Goal: Transaction & Acquisition: Purchase product/service

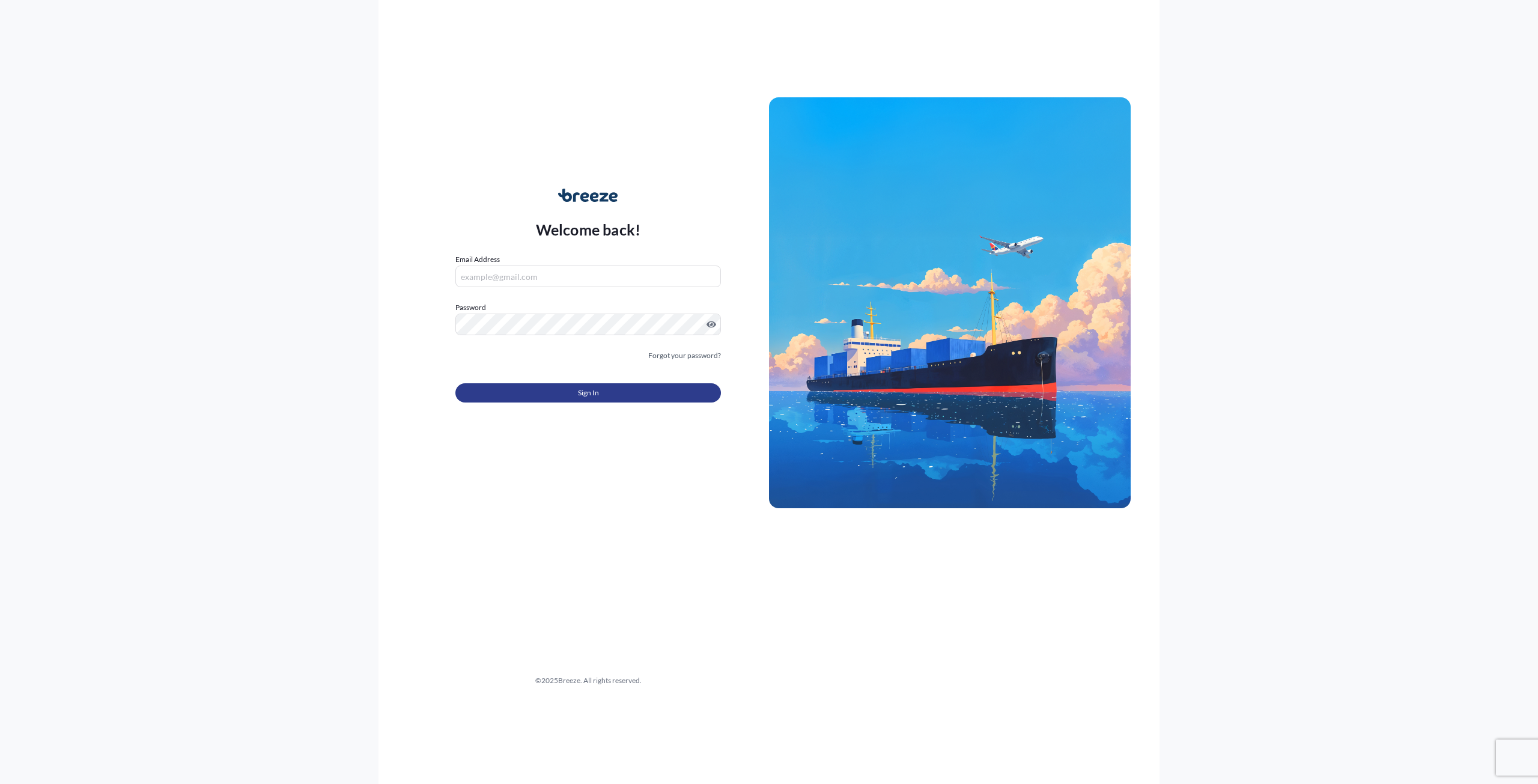
type input "[PERSON_NAME][EMAIL_ADDRESS][PERSON_NAME][DOMAIN_NAME]"
click at [582, 391] on span "Sign In" at bounding box center [588, 392] width 21 height 12
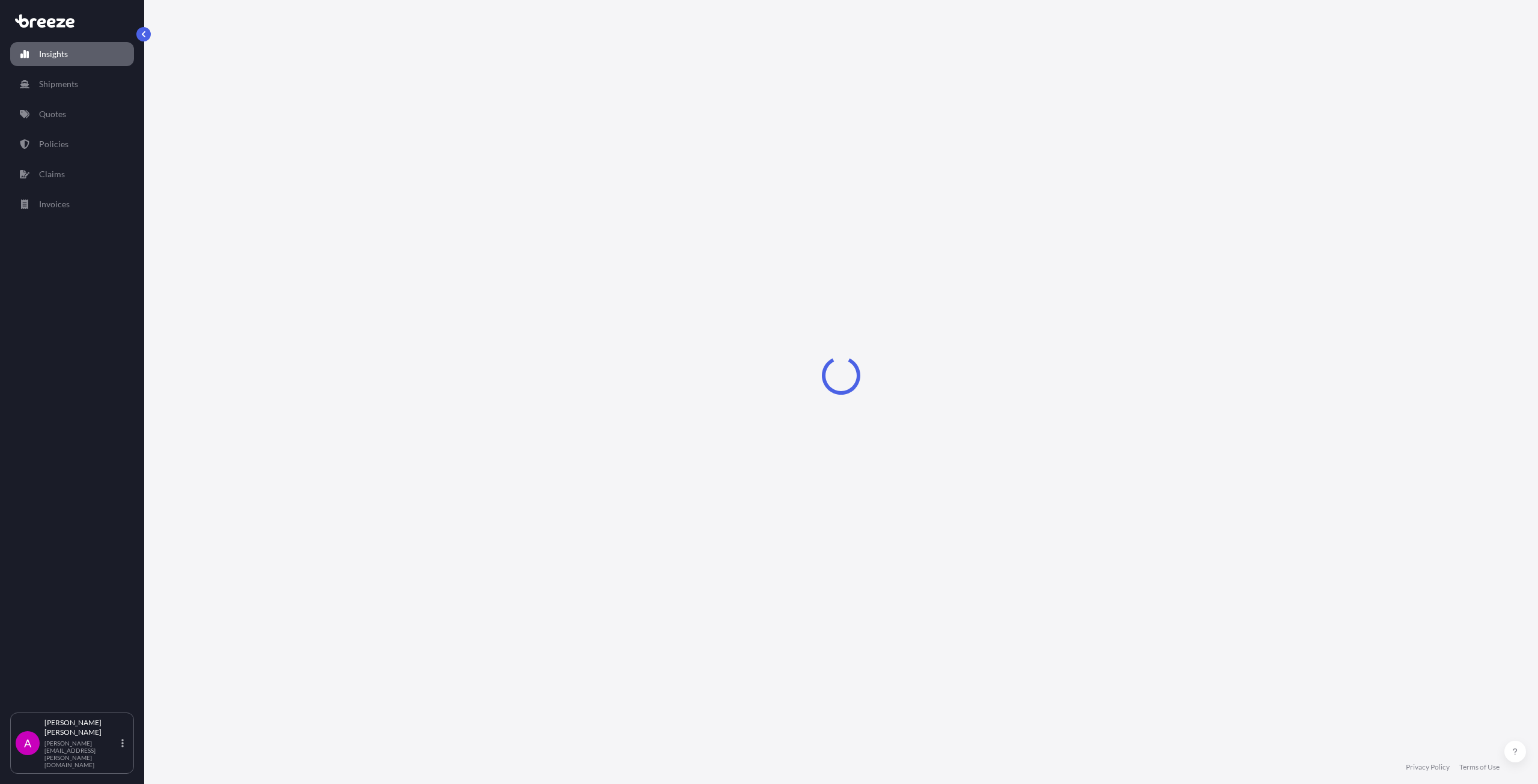
select select "2025"
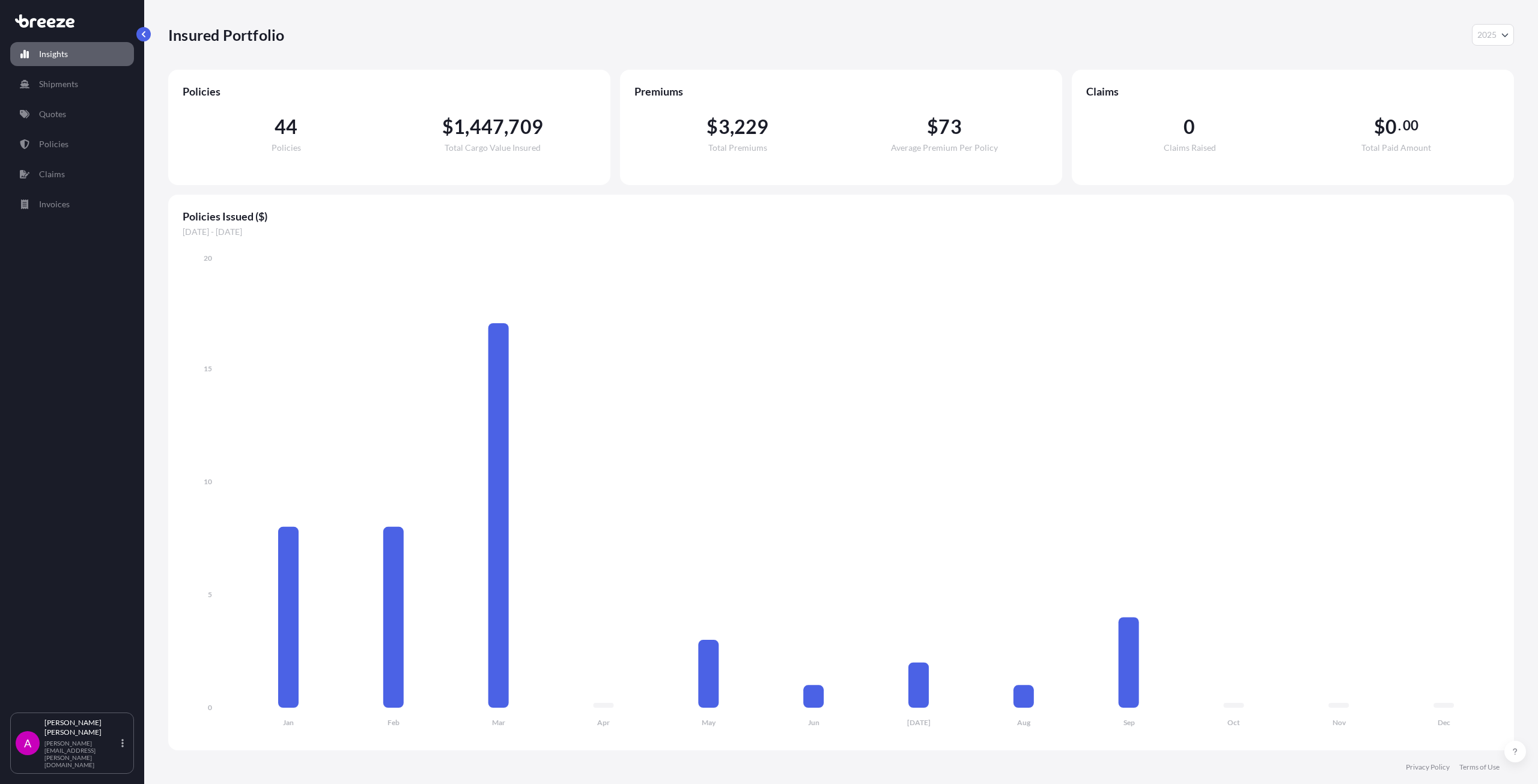
click at [63, 81] on p "Shipments" at bounding box center [58, 84] width 39 height 12
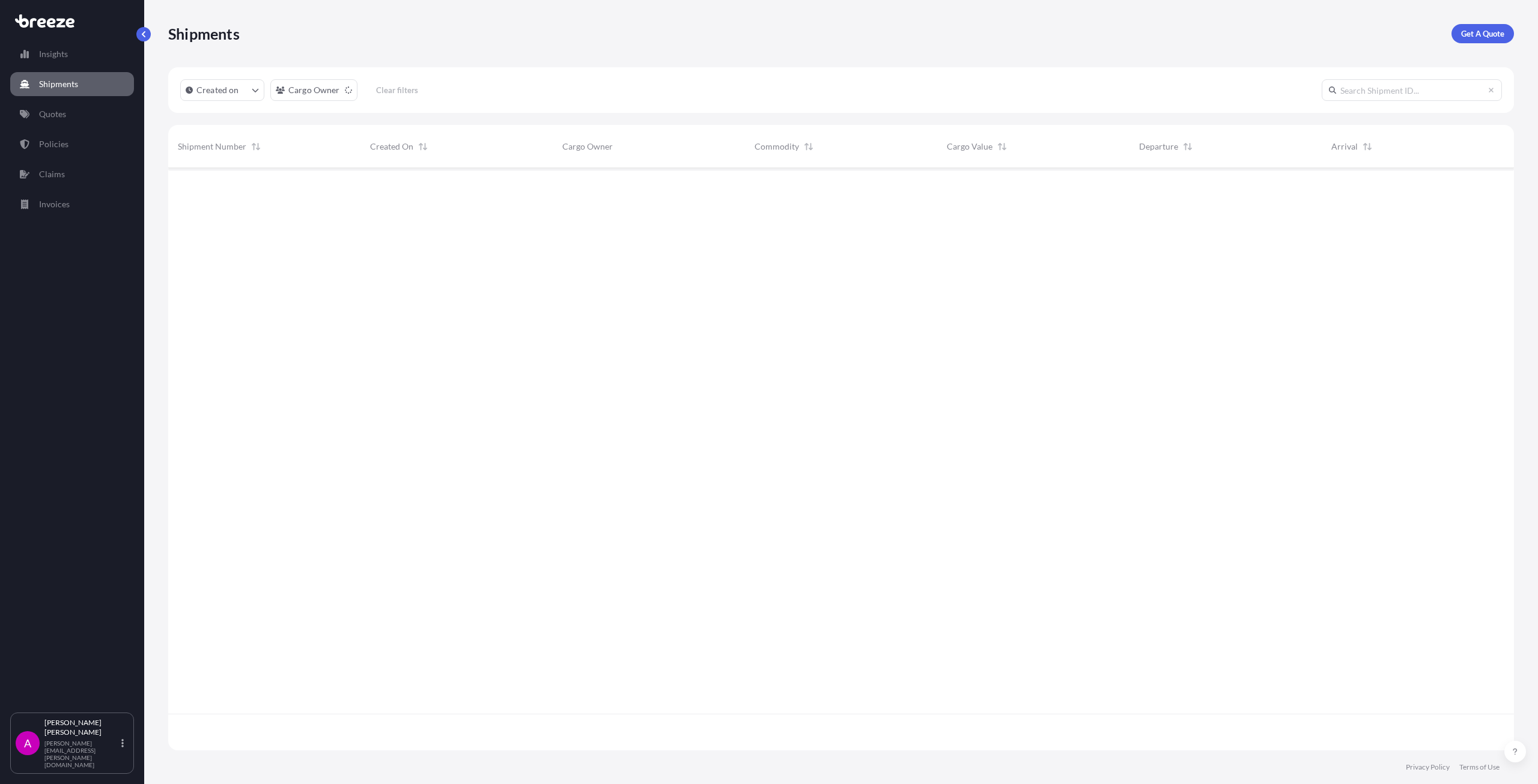
scroll to position [616, 1336]
click at [57, 116] on p "Quotes" at bounding box center [52, 114] width 27 height 12
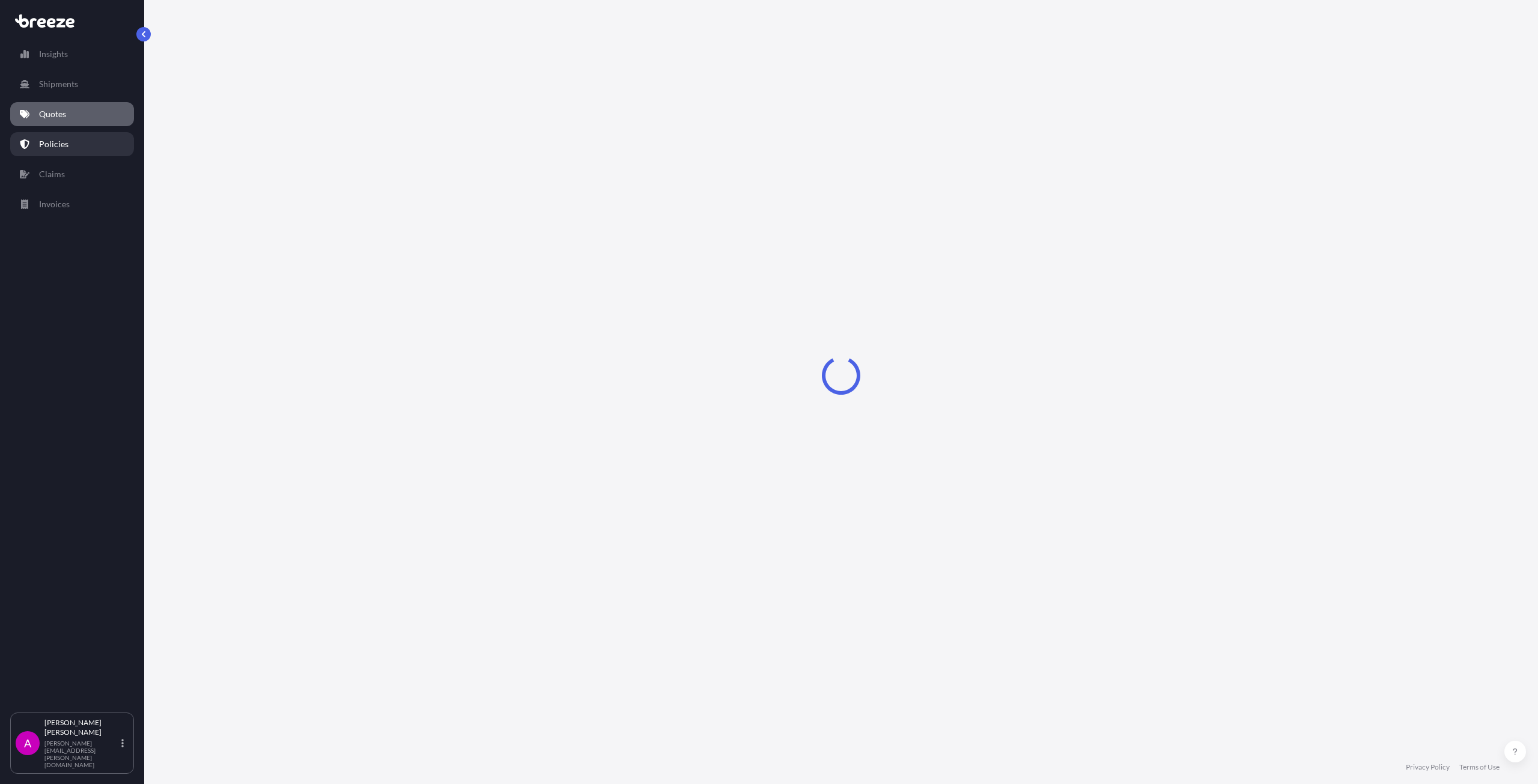
click at [52, 138] on link "Policies" at bounding box center [72, 143] width 124 height 24
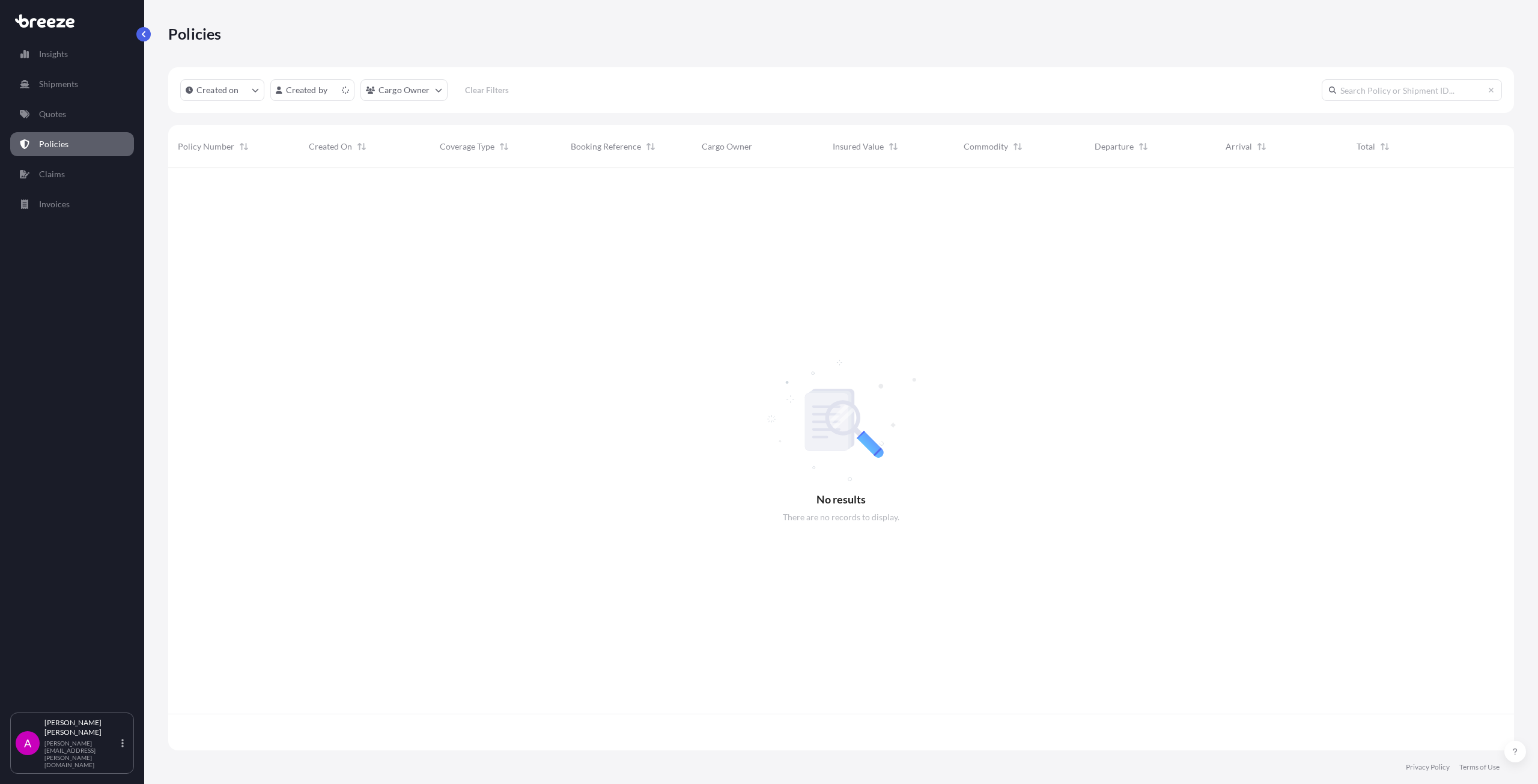
scroll to position [579, 1336]
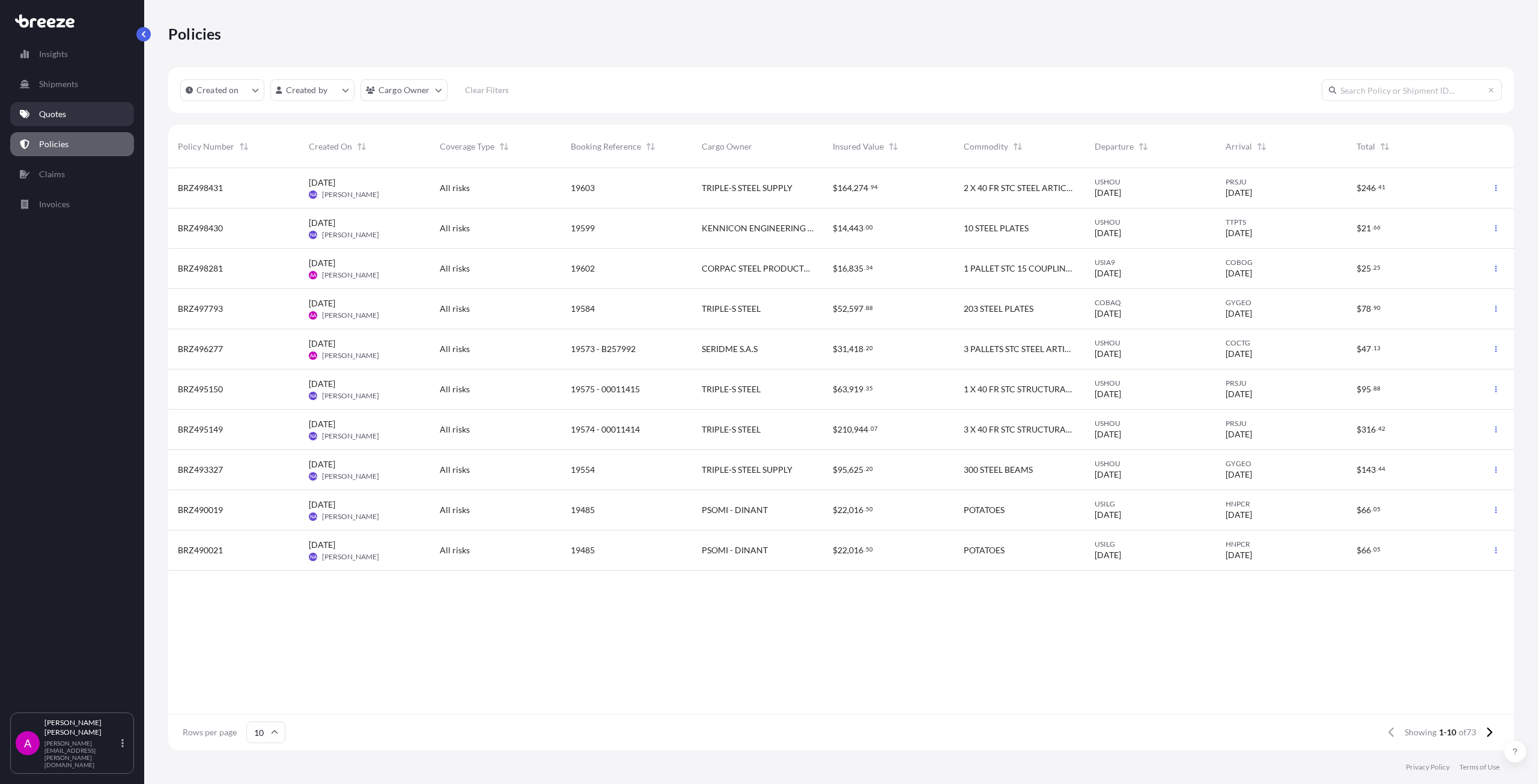
click at [76, 105] on link "Quotes" at bounding box center [72, 113] width 124 height 24
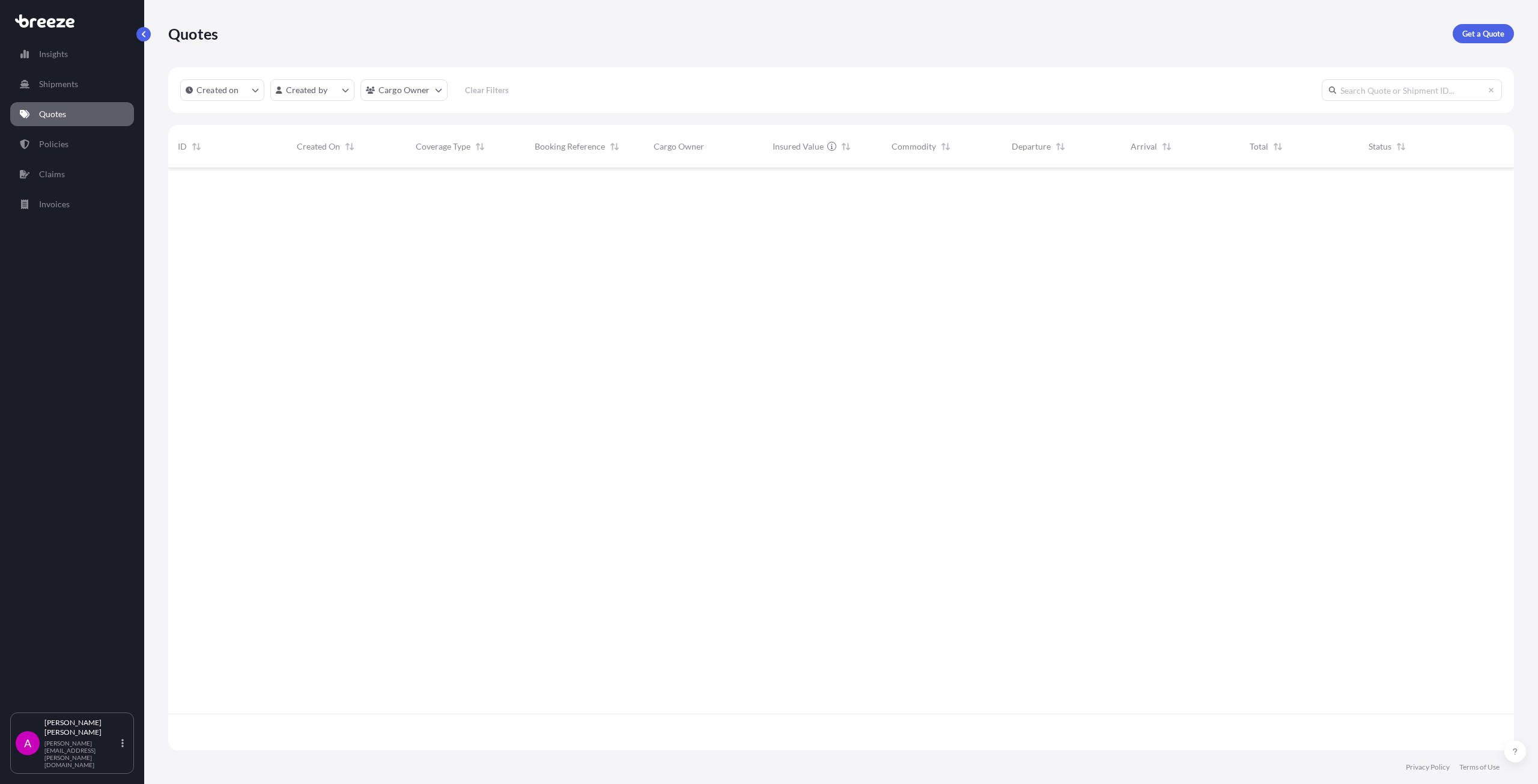
scroll to position [616, 1336]
click at [1451, 28] on div "Quotes Get a Quote" at bounding box center [841, 33] width 1346 height 19
click at [1476, 35] on p "Get a Quote" at bounding box center [1483, 33] width 42 height 12
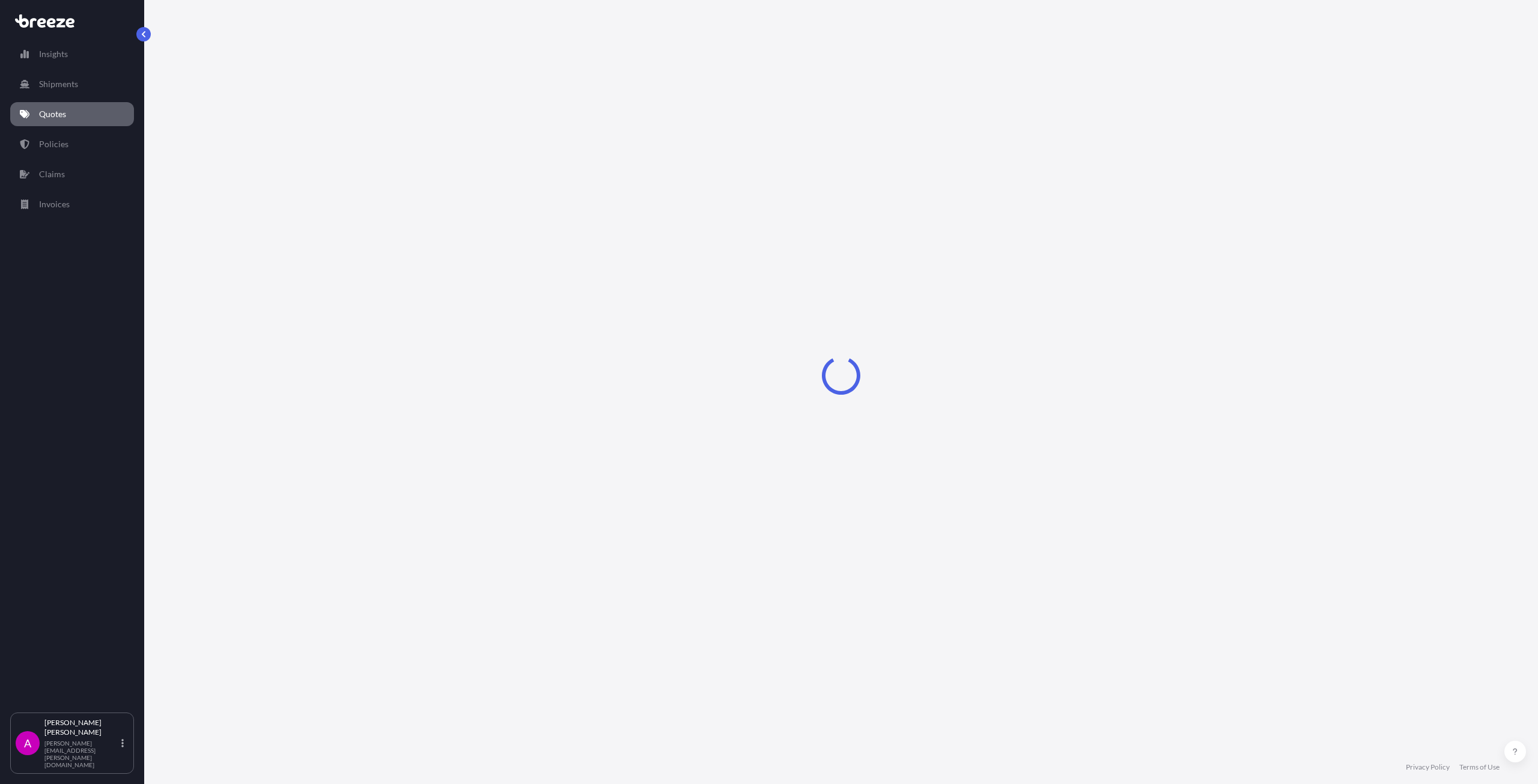
select select "Sea"
select select "1"
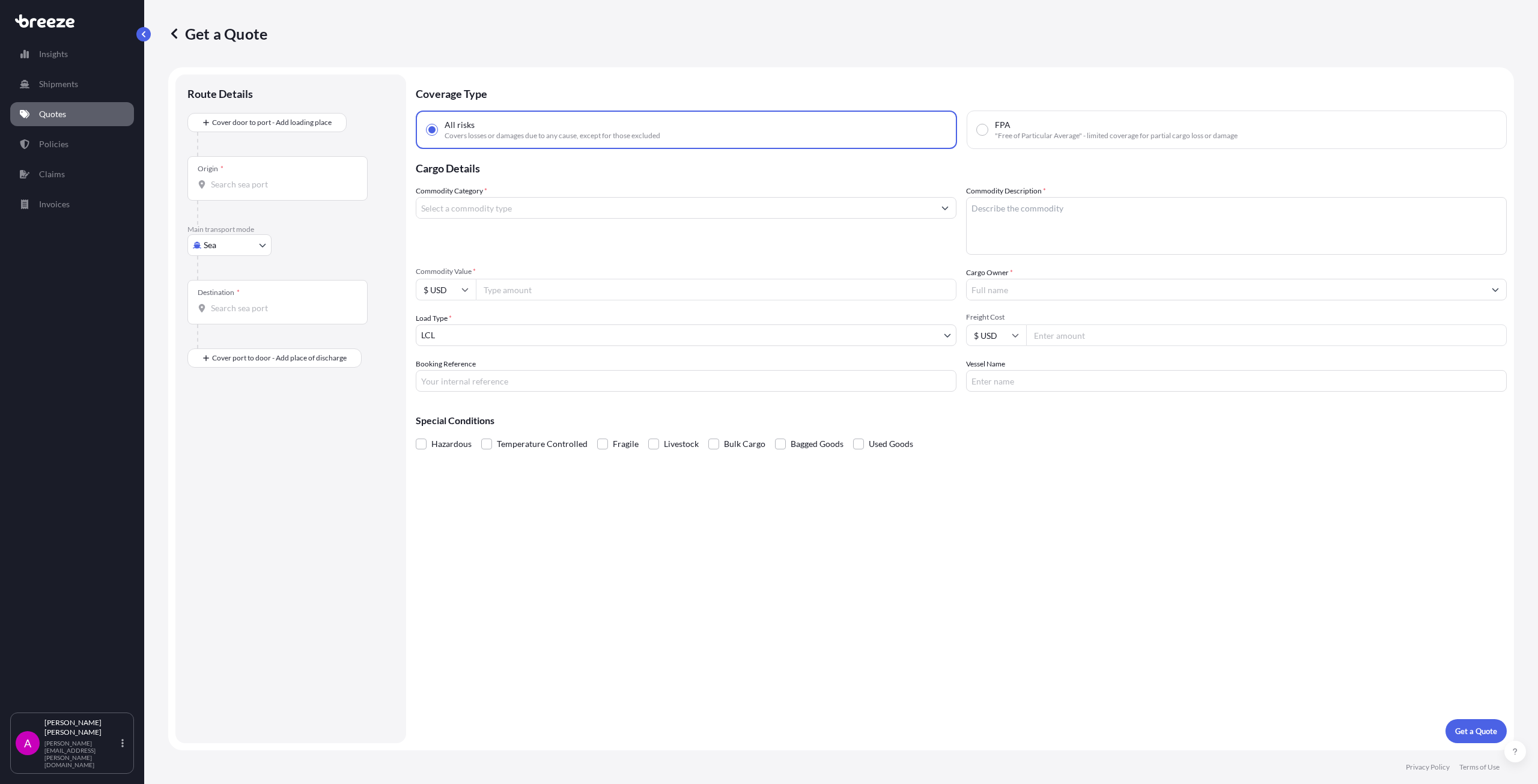
click at [250, 190] on div "Origin *" at bounding box center [277, 178] width 180 height 44
click at [250, 190] on input "Origin *" at bounding box center [281, 184] width 142 height 12
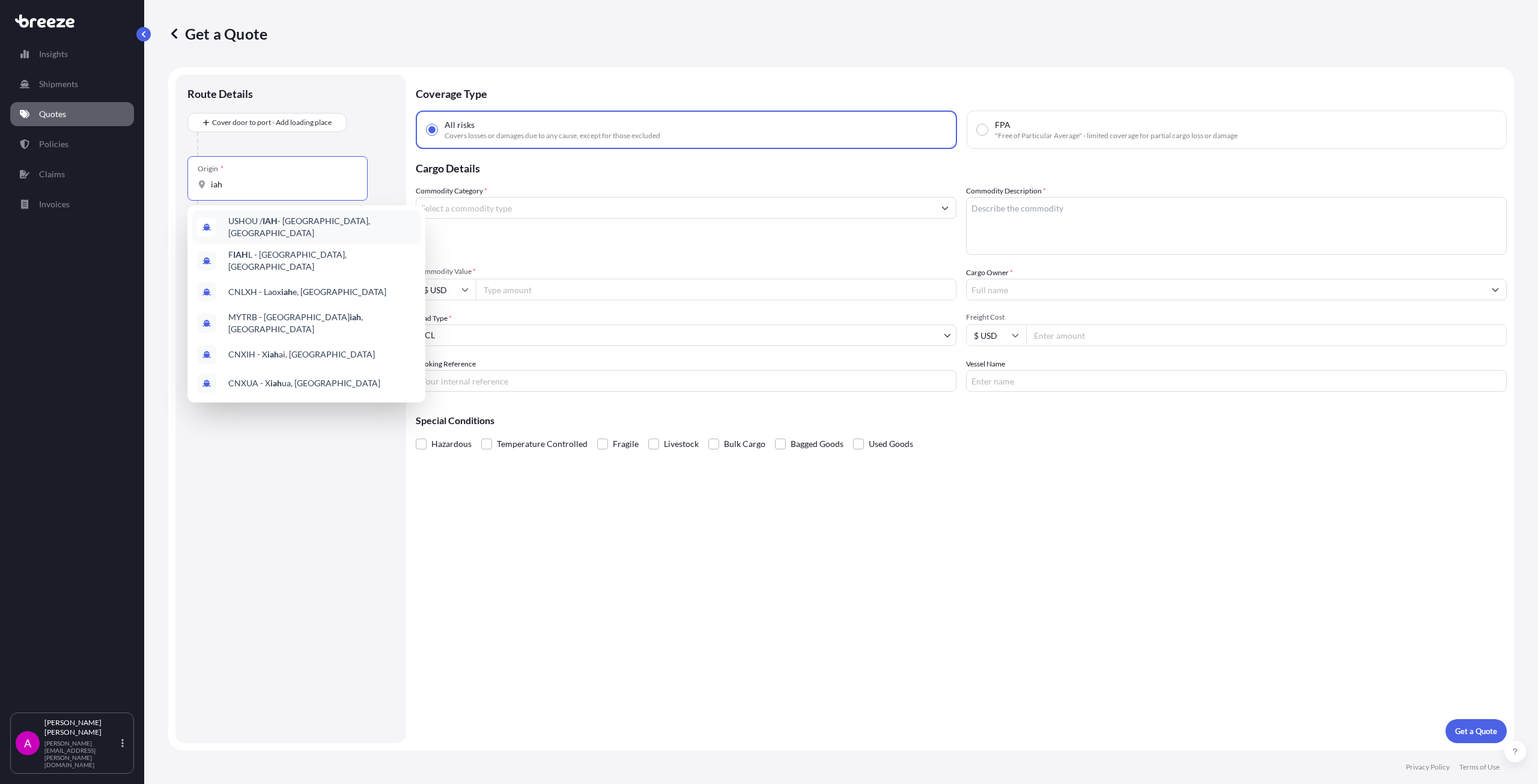
click at [292, 222] on span "USHOU / IAH - [GEOGRAPHIC_DATA], [GEOGRAPHIC_DATA]" at bounding box center [322, 226] width 188 height 24
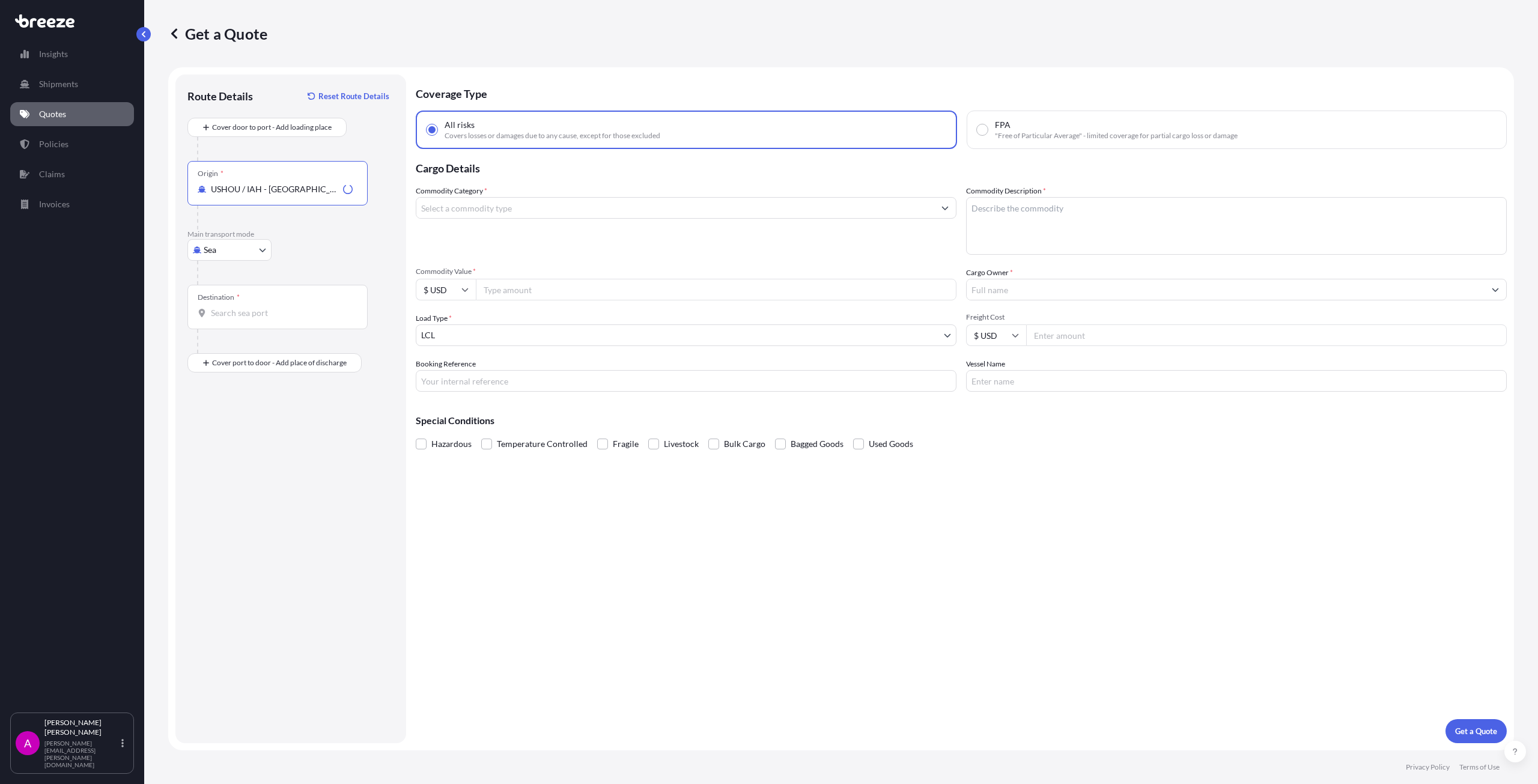
type input "USHOU / IAH - [GEOGRAPHIC_DATA], [GEOGRAPHIC_DATA]"
click at [242, 253] on body "0 options available. 6 options available. Insights Shipments Quotes Policies Cl…" at bounding box center [769, 392] width 1538 height 784
click at [234, 304] on div "Air" at bounding box center [229, 302] width 75 height 22
select select "Air"
click at [244, 318] on input "Destination *" at bounding box center [281, 312] width 142 height 12
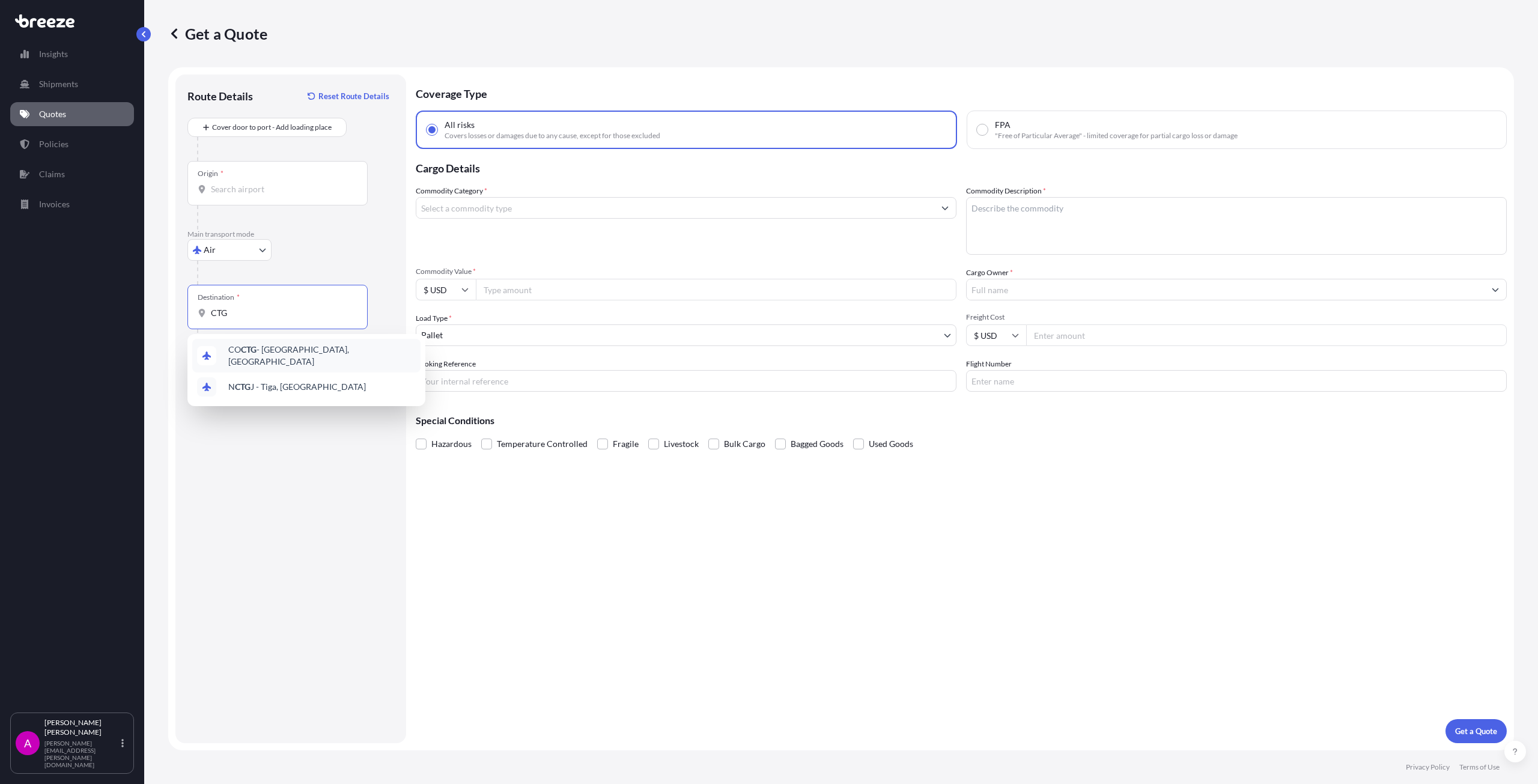
click at [309, 348] on span "CO CTG - [GEOGRAPHIC_DATA], [GEOGRAPHIC_DATA]" at bounding box center [322, 355] width 188 height 24
type input "COCTG - [GEOGRAPHIC_DATA], [GEOGRAPHIC_DATA]"
click at [474, 209] on input "Commodity Category *" at bounding box center [675, 208] width 518 height 22
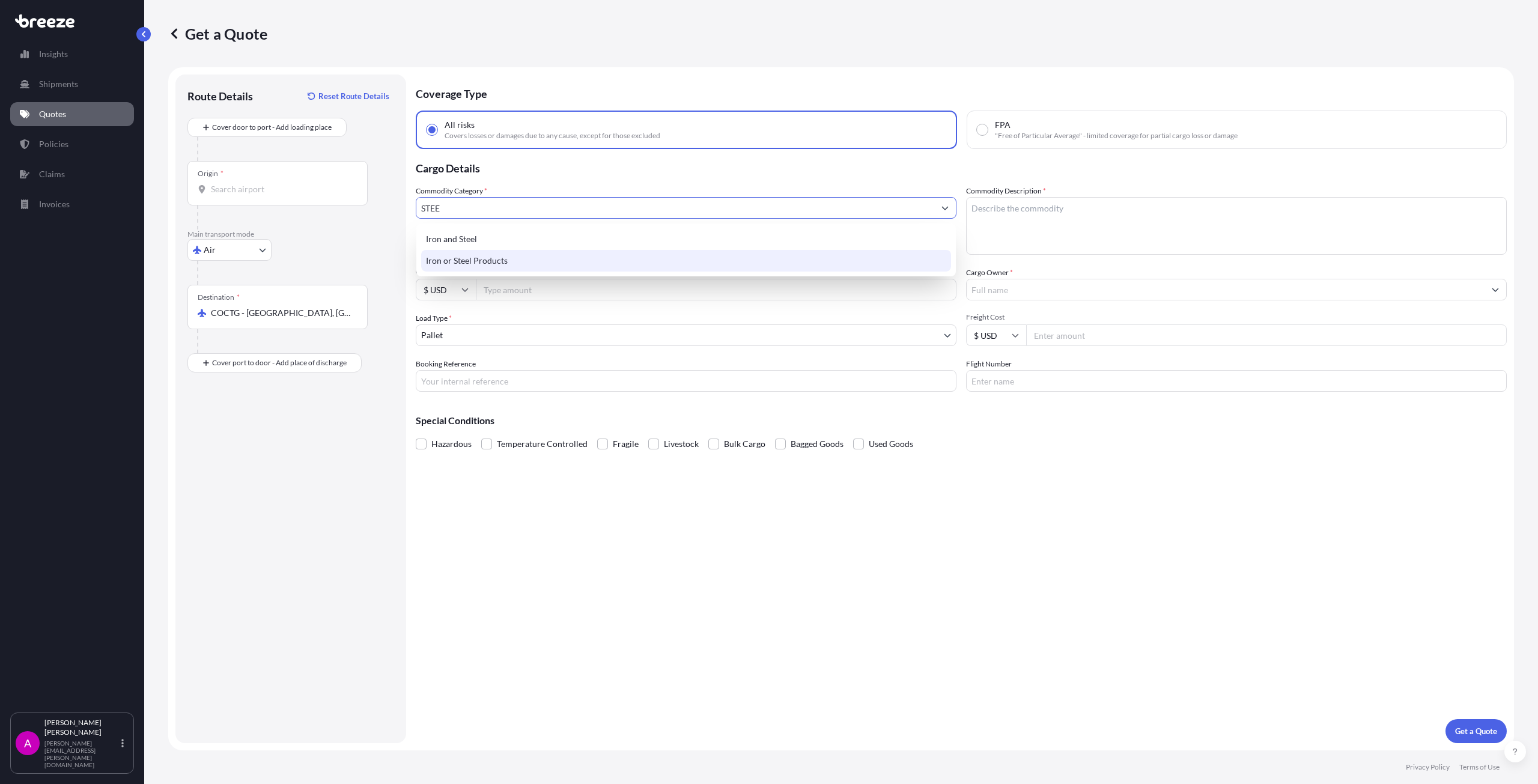
click at [475, 256] on div "Iron or Steel Products" at bounding box center [685, 260] width 529 height 22
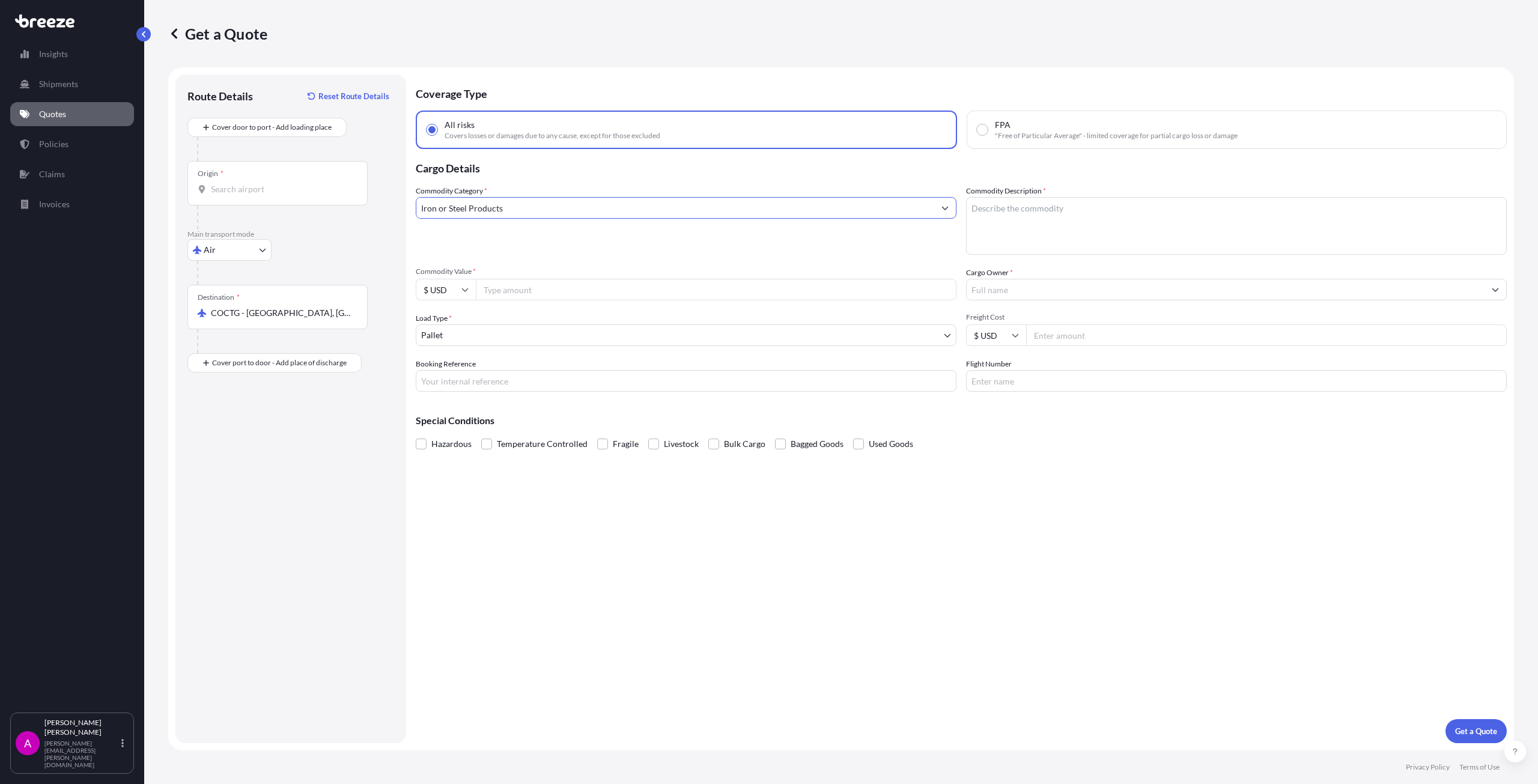
type input "Iron or Steel Products"
click at [527, 283] on input "Commodity Value *" at bounding box center [715, 289] width 480 height 22
click at [1021, 217] on textarea "Commodity Description *" at bounding box center [1236, 225] width 541 height 58
type textarea "3 PALLETS STC STEEL FITTINGS"
click at [1020, 291] on input "Cargo Owner *" at bounding box center [1225, 289] width 518 height 22
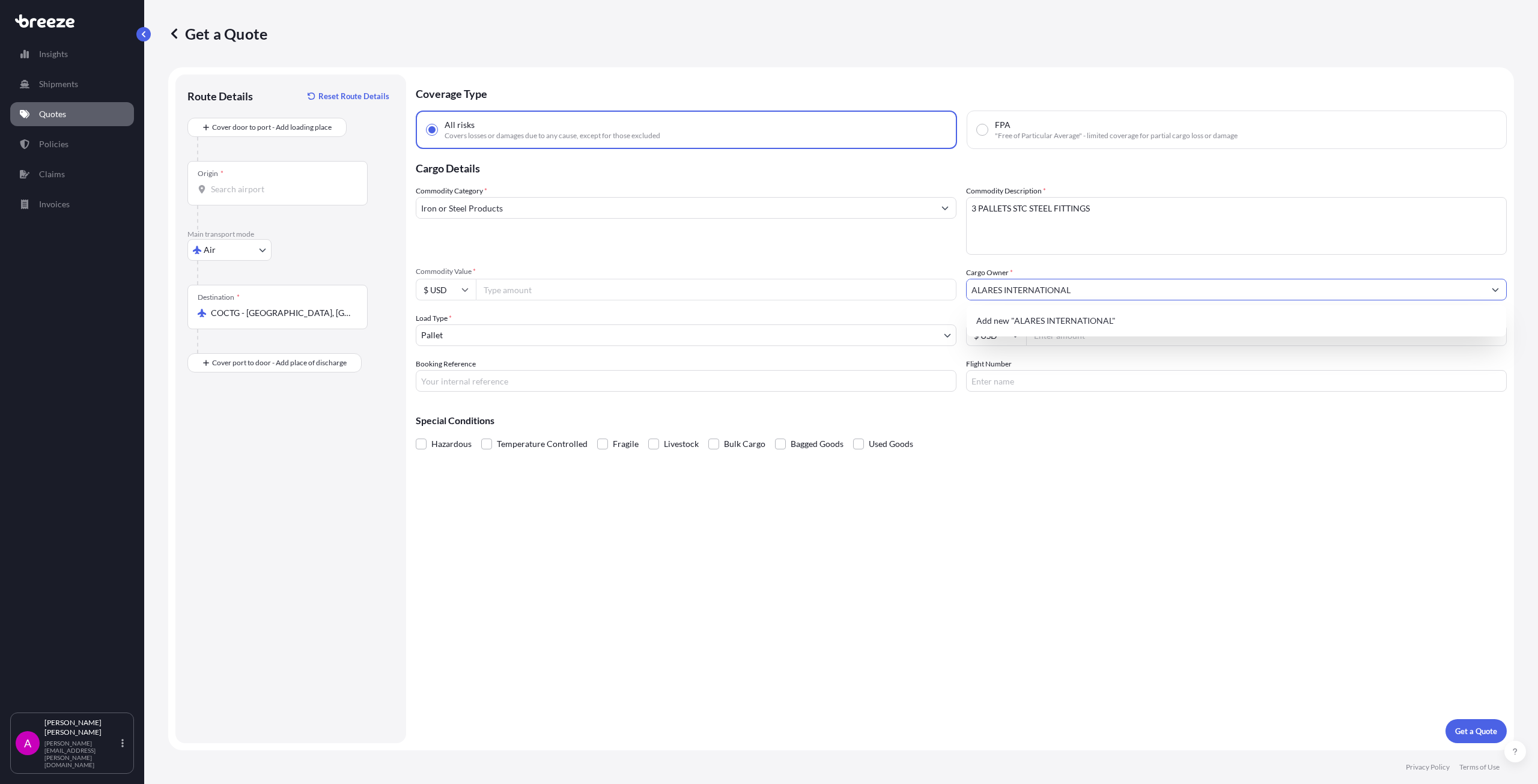
type input "ALARES INTERNATIONAL"
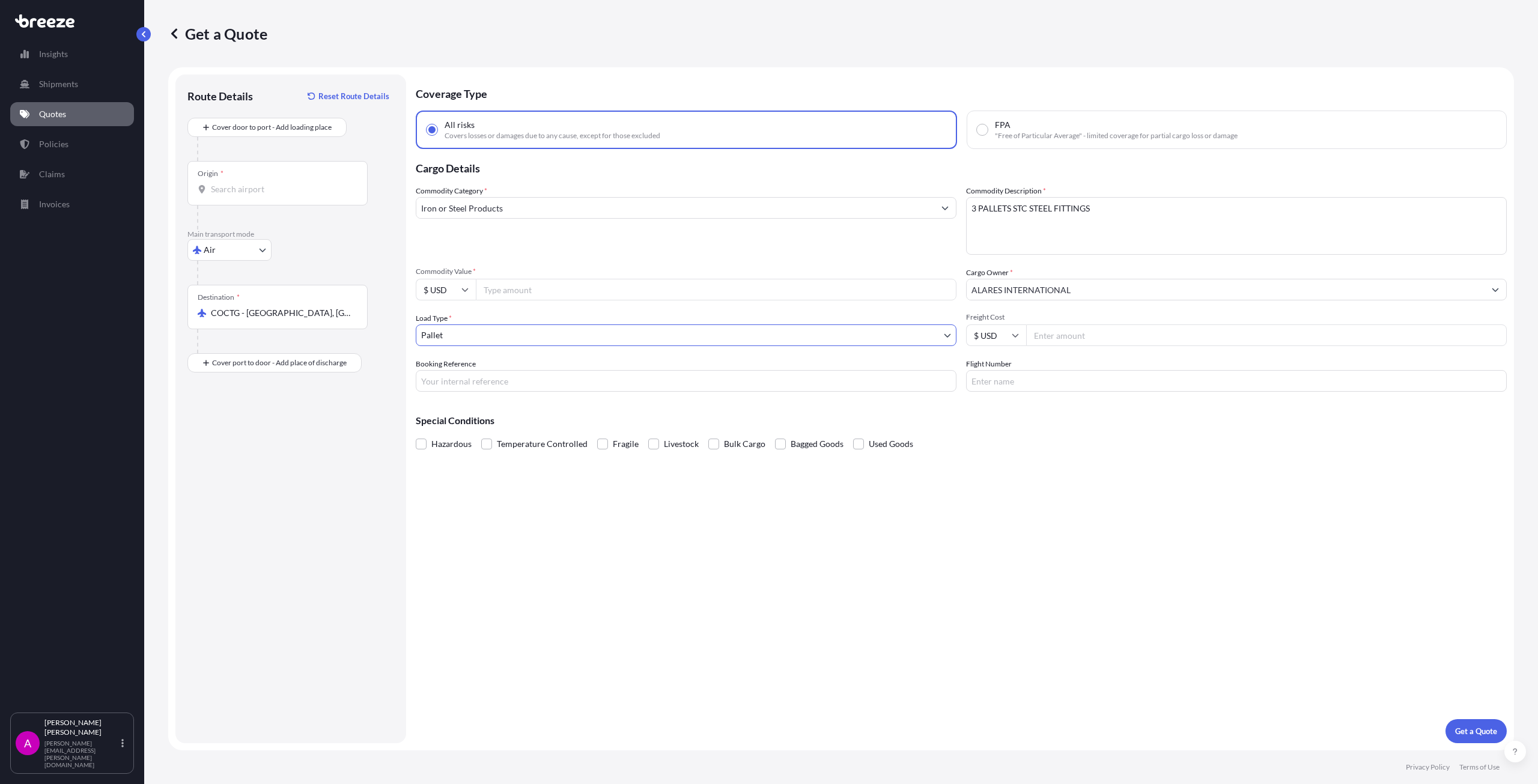
click at [1067, 337] on input "Freight Cost" at bounding box center [1265, 335] width 480 height 22
type input "12376"
click at [491, 386] on input "Booking Reference" at bounding box center [686, 380] width 541 height 22
type input "19595AA"
click at [534, 291] on input "Commodity Value *" at bounding box center [715, 289] width 480 height 22
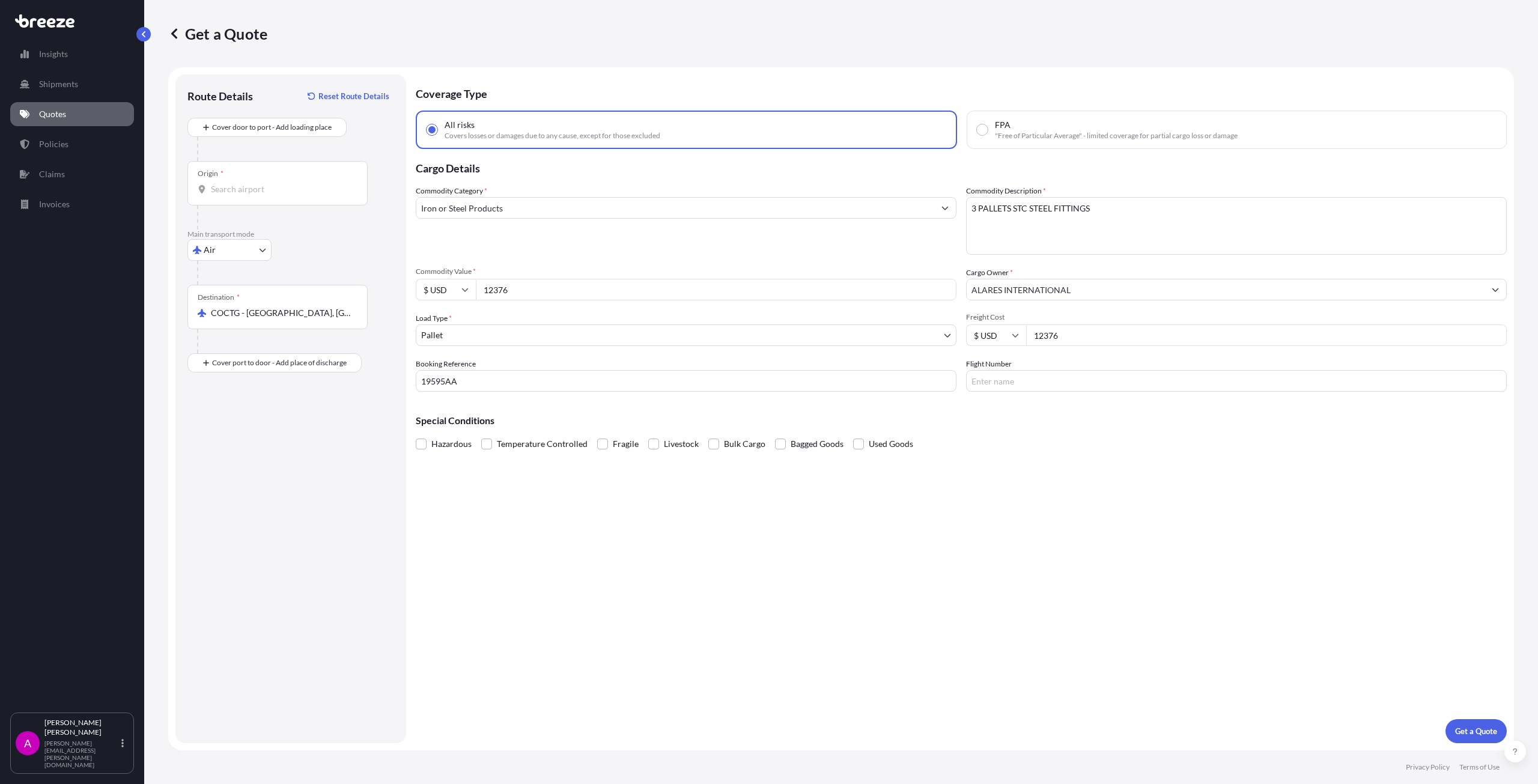
type input "12376"
drag, startPoint x: 1078, startPoint y: 336, endPoint x: 937, endPoint y: 332, distance: 141.1
click at [958, 327] on div "Commodity Category * Iron or Steel Products Commodity Description * 3 PALLETS S…" at bounding box center [961, 288] width 1091 height 207
type input "1220.55"
click at [995, 382] on input "Flight Number" at bounding box center [1236, 380] width 541 height 22
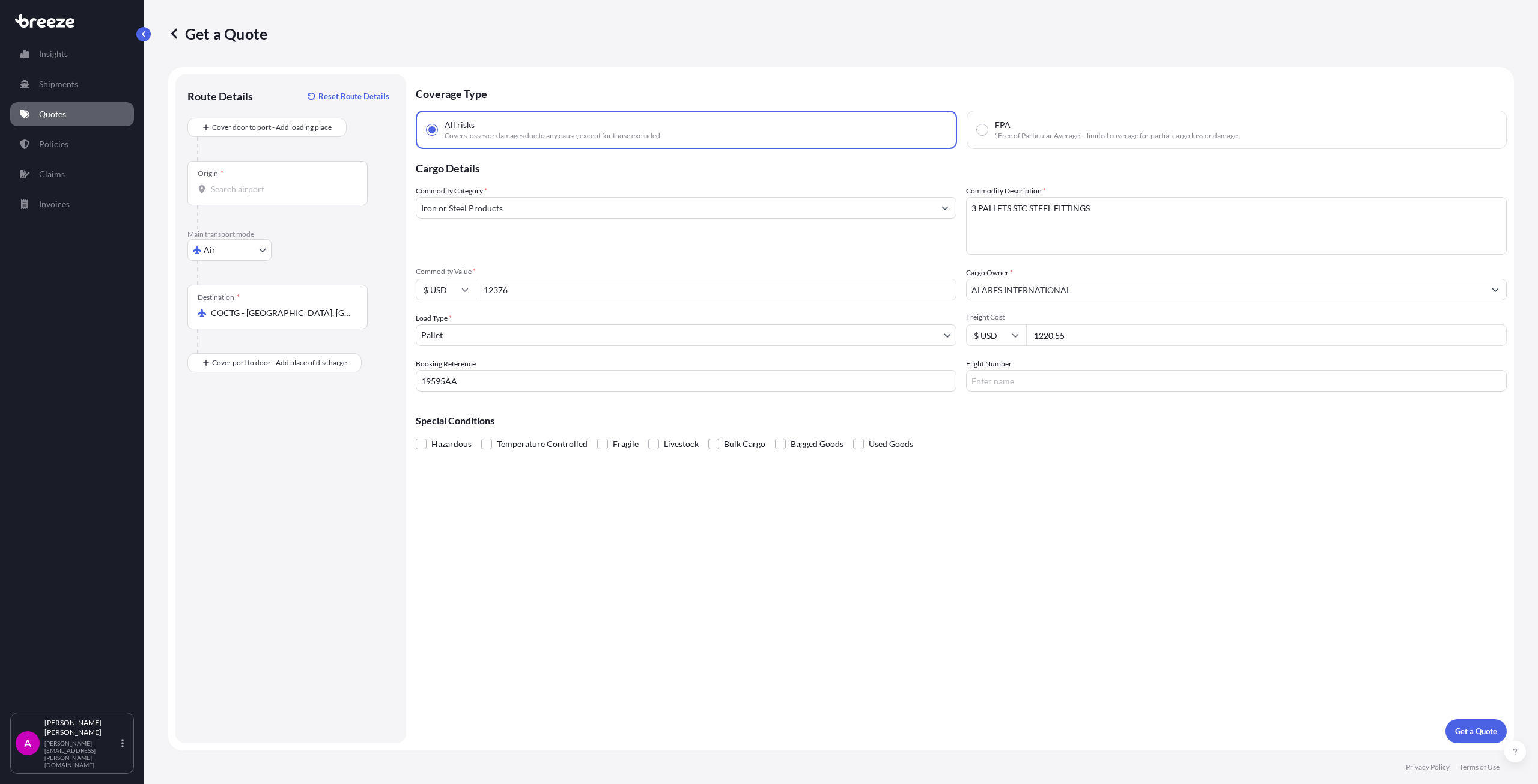
click at [1042, 386] on input "Flight Number" at bounding box center [1236, 380] width 541 height 22
type input "CM716"
click at [1475, 732] on p "Get a Quote" at bounding box center [1476, 730] width 42 height 12
click at [276, 191] on input "Origin * Please select an origin" at bounding box center [281, 189] width 142 height 12
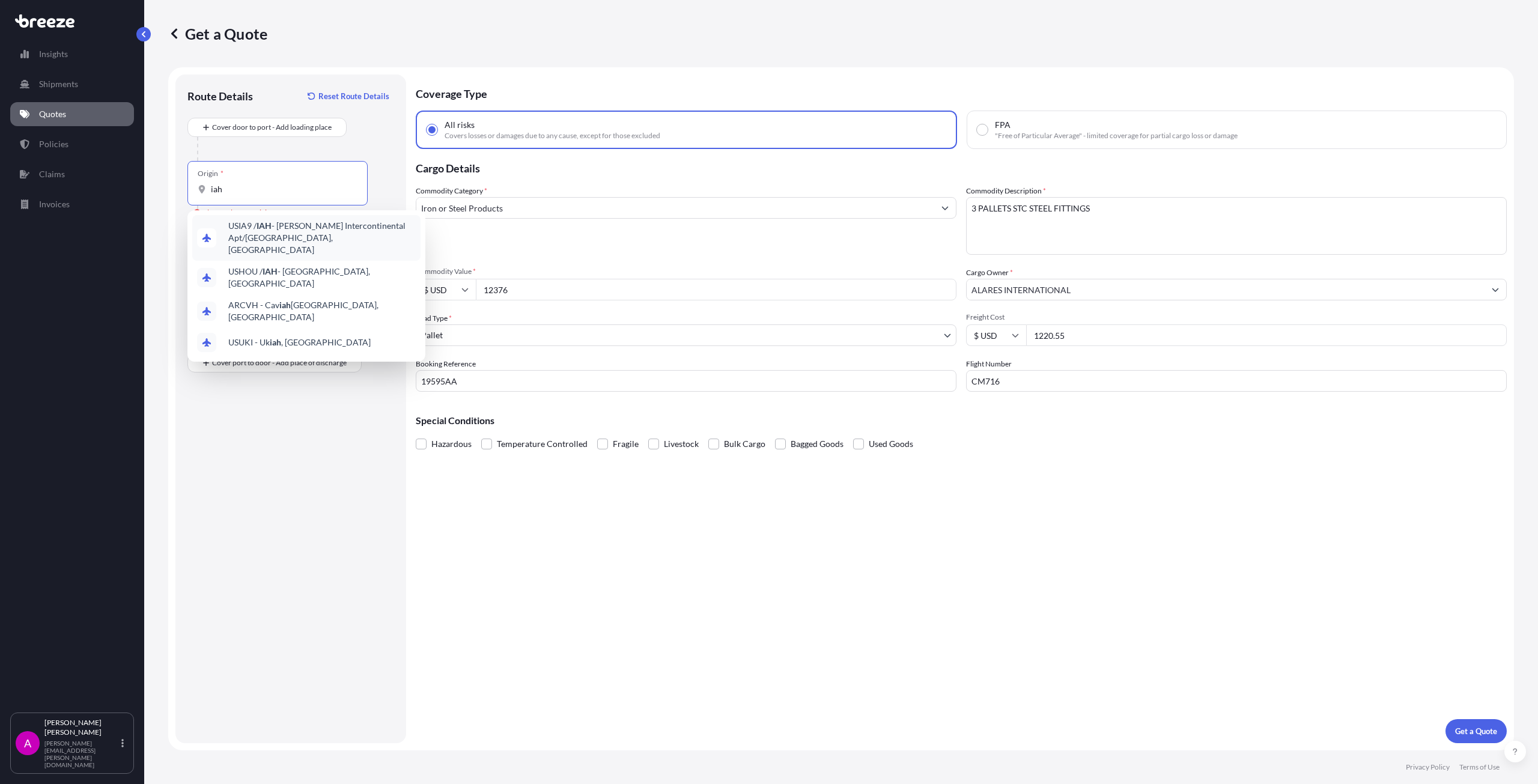
click at [316, 242] on span "USIA9 / IAH - [PERSON_NAME] Intercontinental Apt/[GEOGRAPHIC_DATA], [GEOGRAPHIC…" at bounding box center [322, 238] width 188 height 36
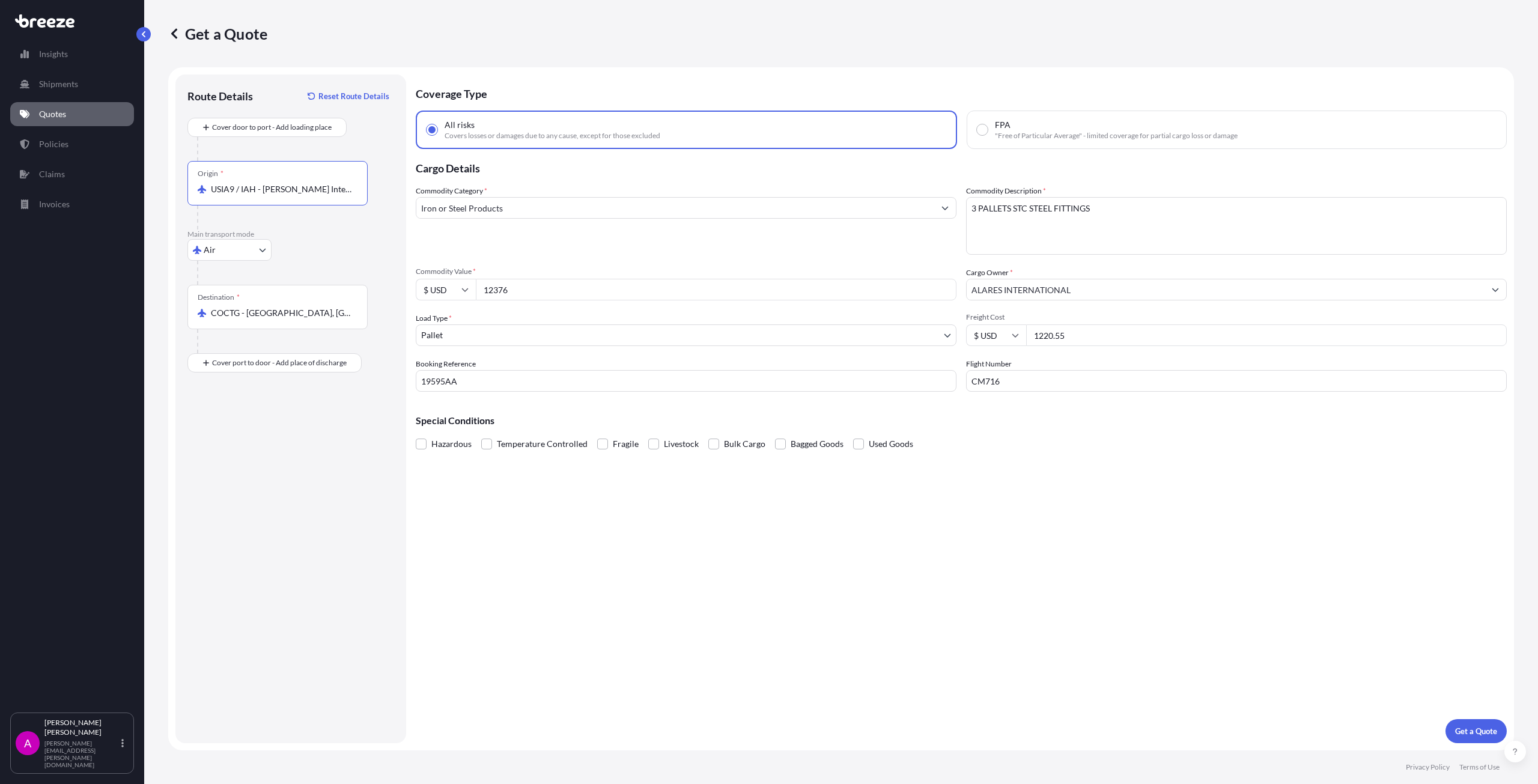
click at [272, 188] on input "USIA9 / IAH - [PERSON_NAME] Intercontinental Apt/[GEOGRAPHIC_DATA], [GEOGRAPHIC…" at bounding box center [281, 189] width 142 height 12
drag, startPoint x: 351, startPoint y: 191, endPoint x: 93, endPoint y: 188, distance: 258.0
click at [93, 188] on div "Insights Shipments Quotes Policies Claims Invoices A [PERSON_NAME] [PERSON_NAME…" at bounding box center [769, 392] width 1538 height 784
type input "USAUS - [GEOGRAPHIC_DATA], [GEOGRAPHIC_DATA]"
click at [1465, 731] on p "Get a Quote" at bounding box center [1476, 730] width 42 height 12
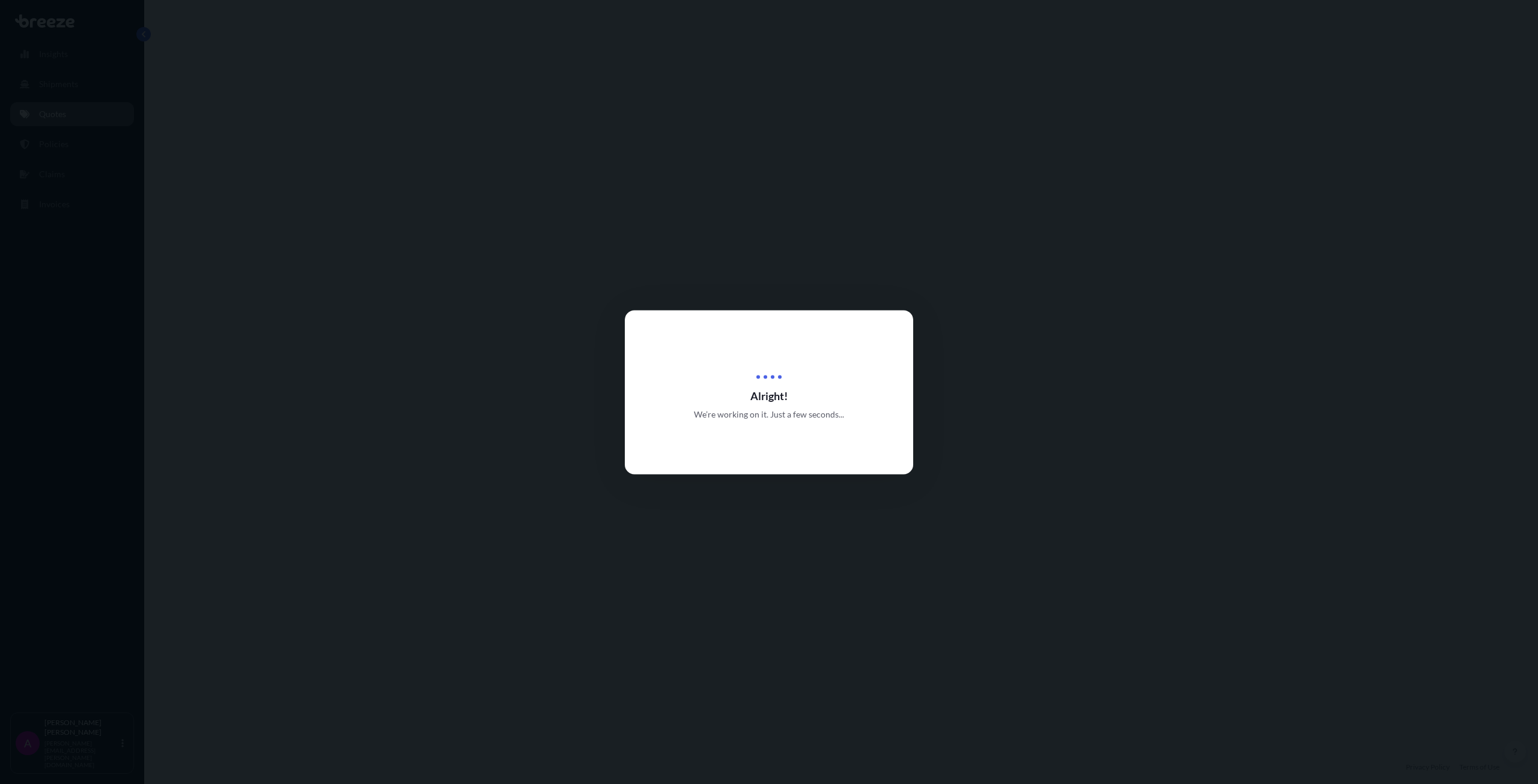
select select "Air"
select select "1"
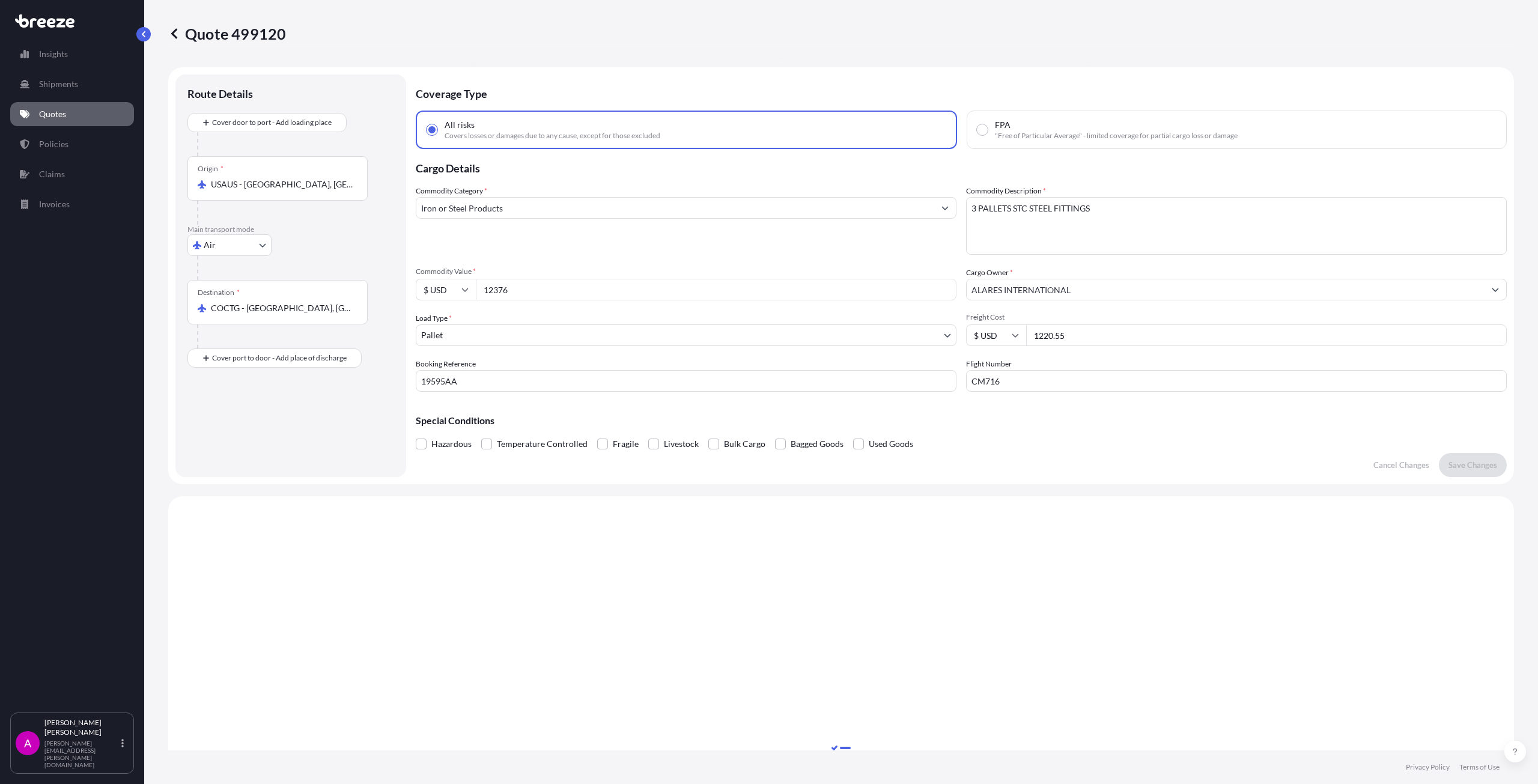
click at [59, 107] on link "Quotes" at bounding box center [72, 113] width 124 height 24
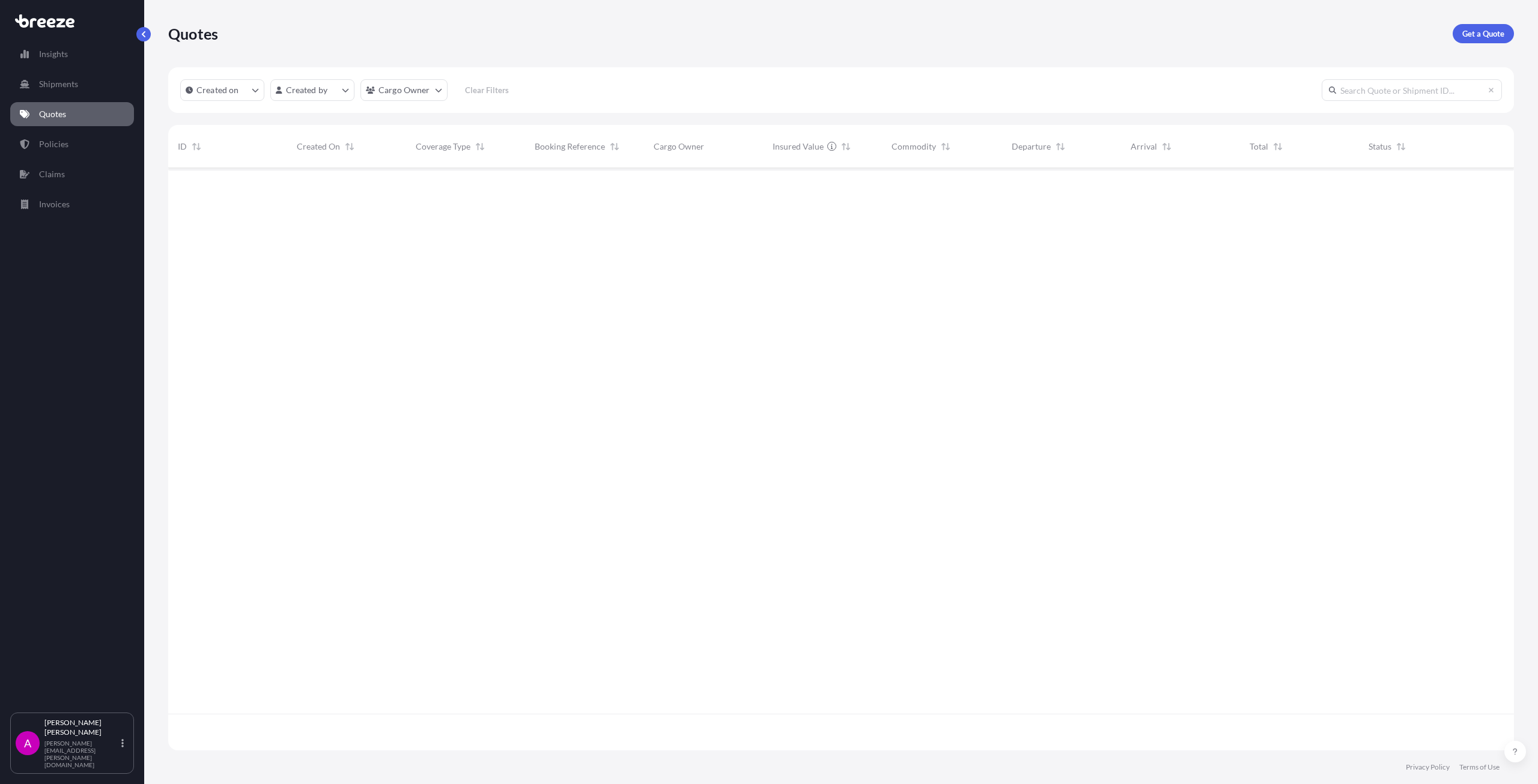
scroll to position [579, 1336]
click at [1472, 32] on p "Get a Quote" at bounding box center [1483, 33] width 42 height 12
select select "Sea"
select select "1"
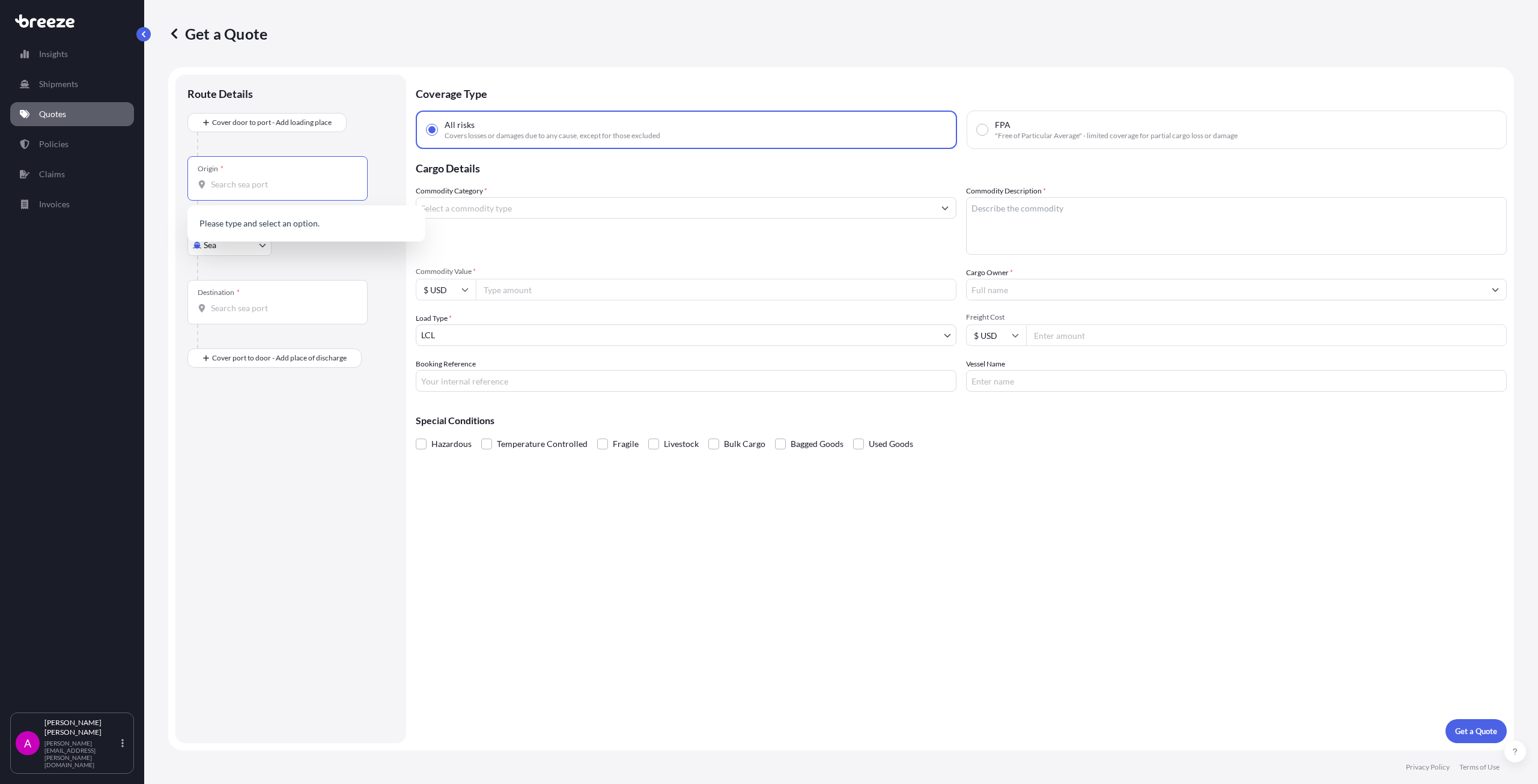
click at [234, 186] on input "Origin *" at bounding box center [281, 184] width 142 height 12
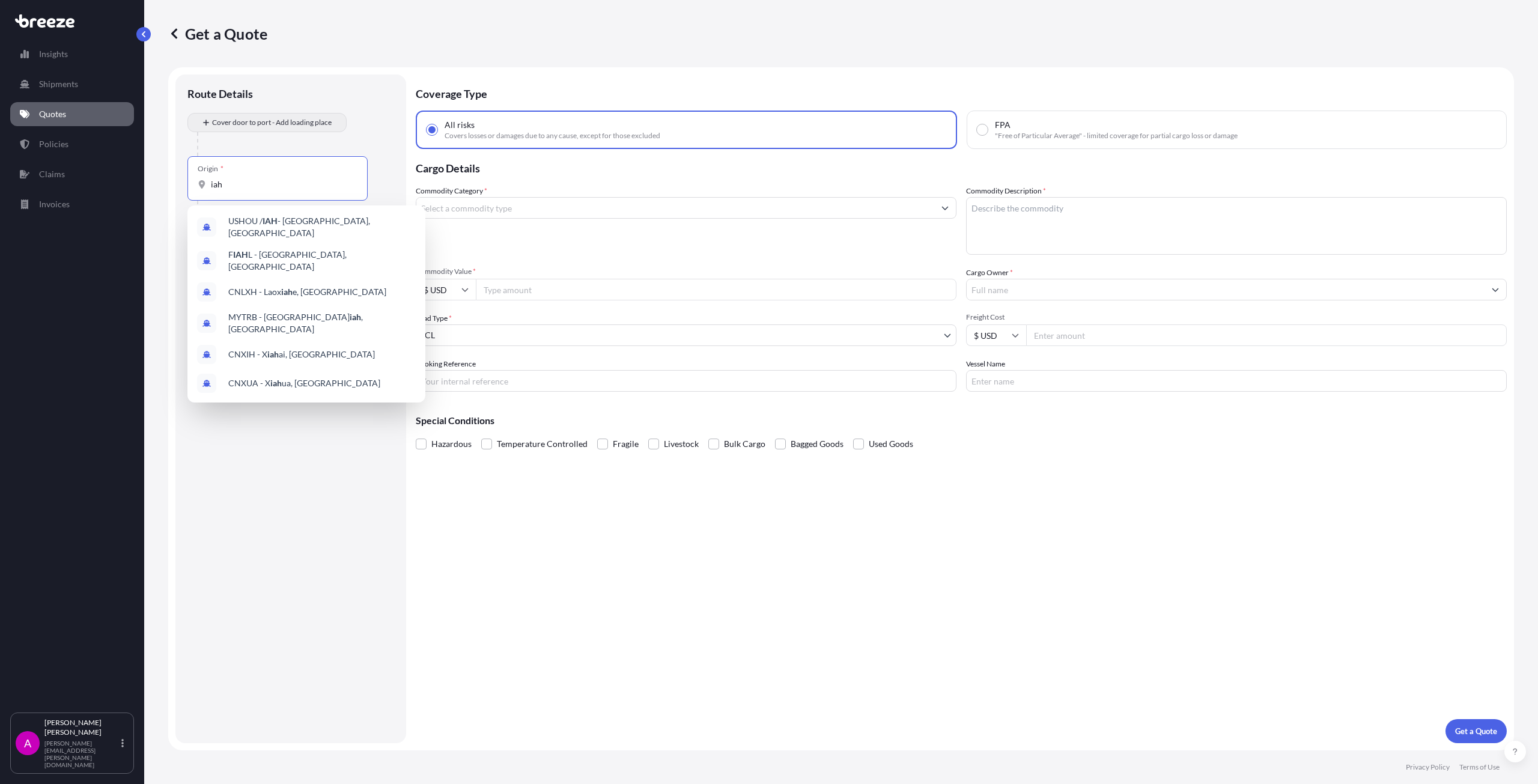
type input "iah"
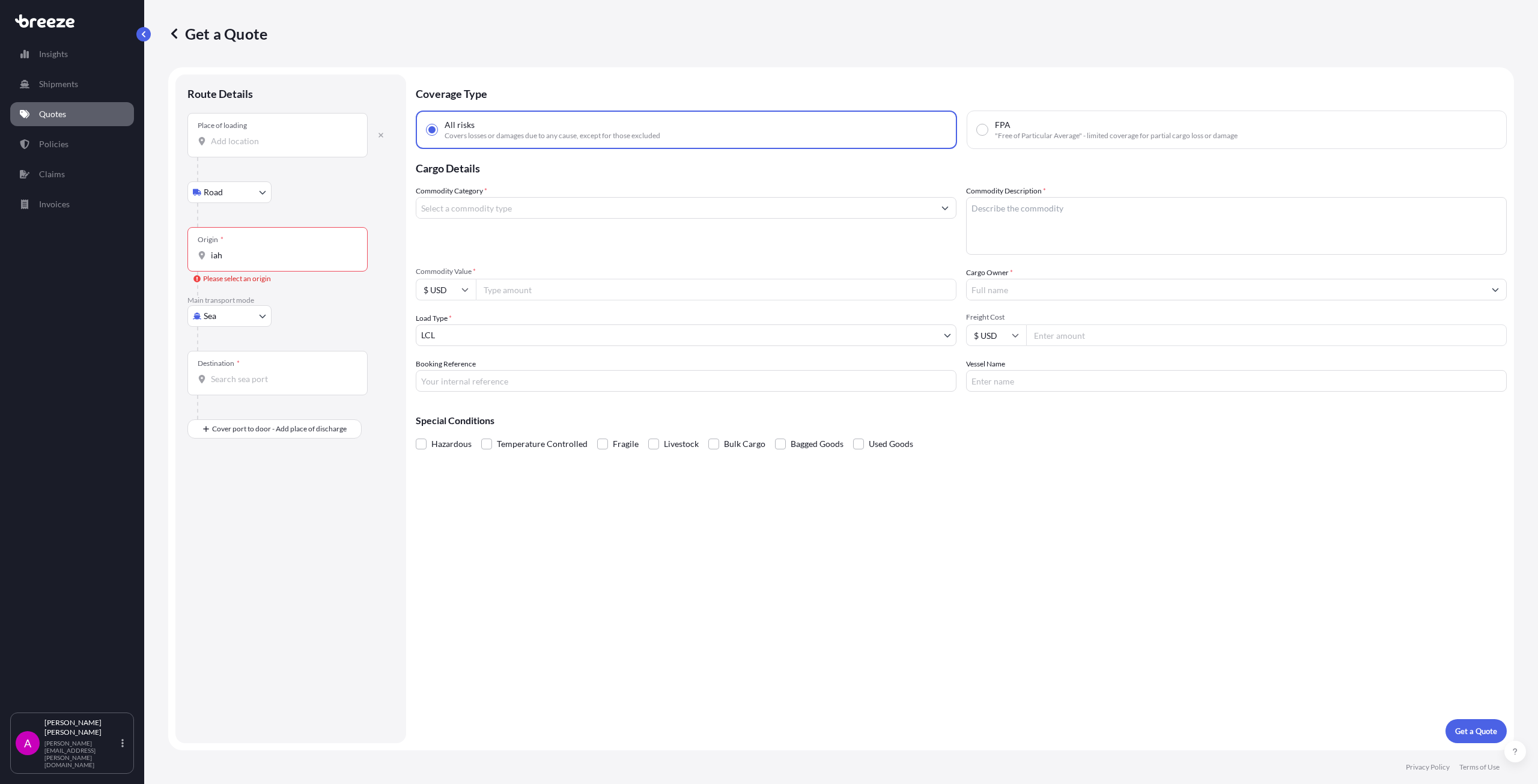
click at [247, 133] on div "Place of loading" at bounding box center [277, 135] width 180 height 44
click at [247, 135] on input "Place of loading" at bounding box center [281, 141] width 142 height 12
type input "USHOU / IAH - [GEOGRAPHIC_DATA], [GEOGRAPHIC_DATA]"
click at [247, 267] on div "Origin * iah" at bounding box center [277, 254] width 180 height 44
click at [247, 266] on input "iah" at bounding box center [281, 259] width 142 height 12
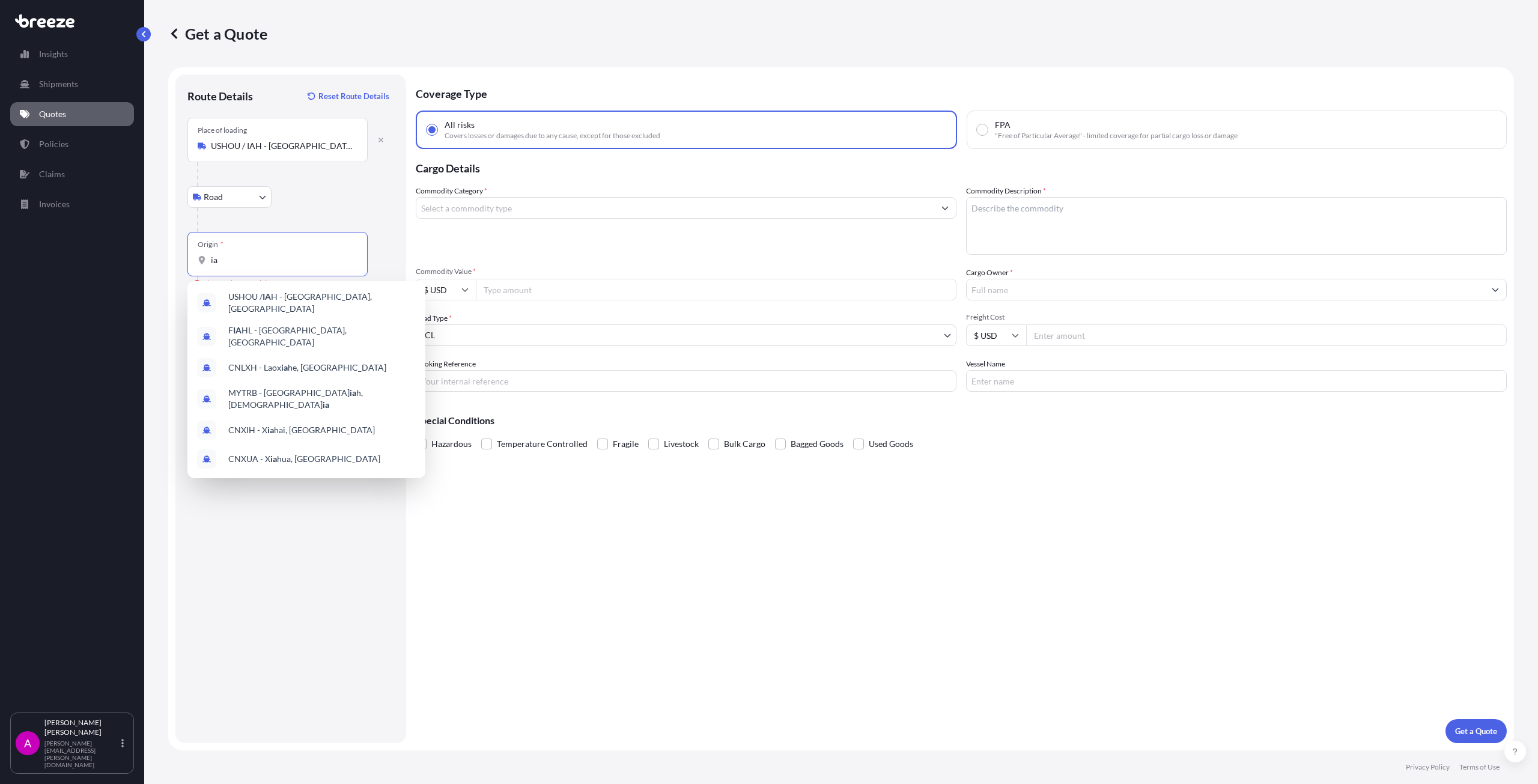
type input "i"
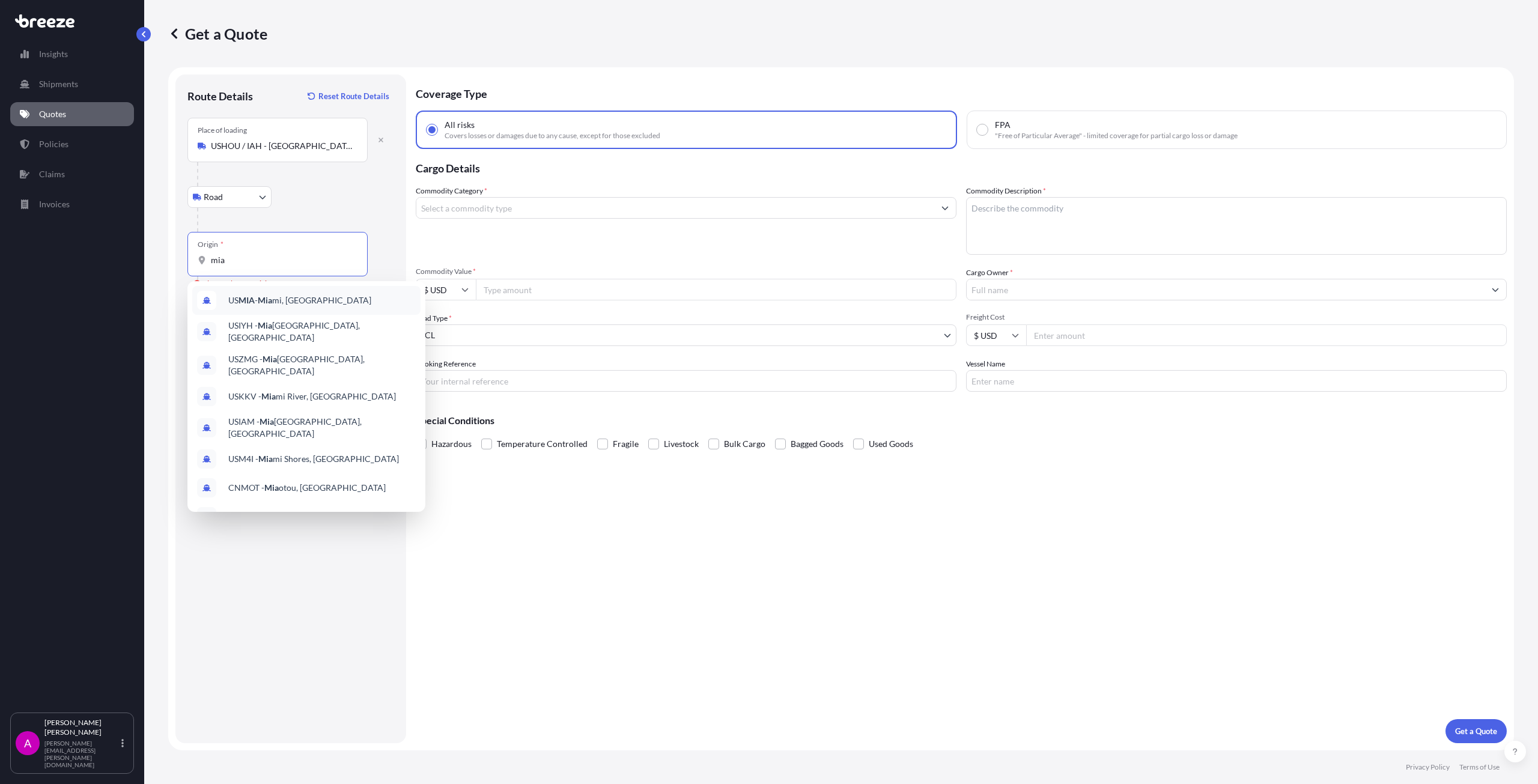
click at [276, 300] on span "US MIA - Mia mi, [GEOGRAPHIC_DATA]" at bounding box center [300, 300] width 143 height 12
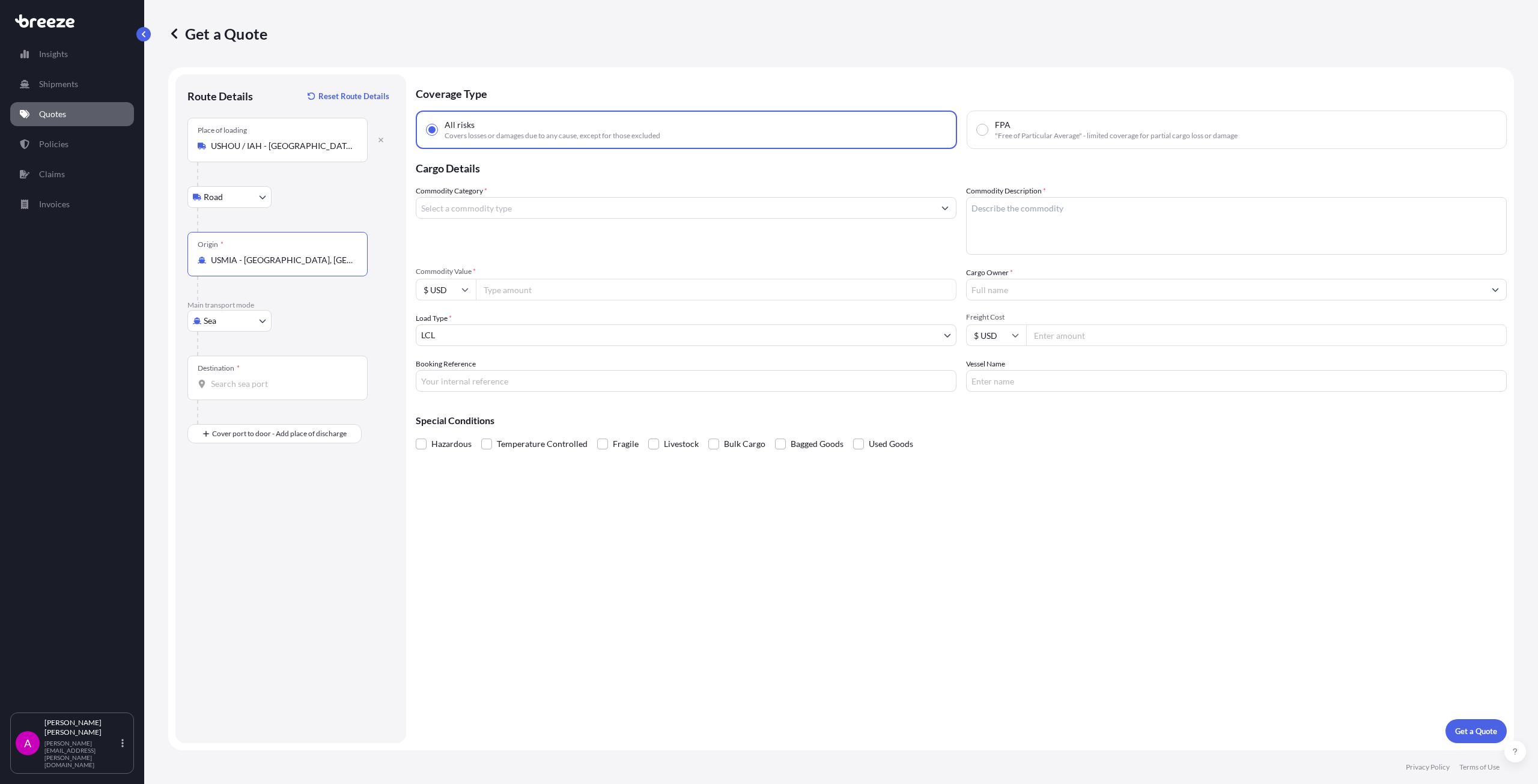
type input "USMIA - [GEOGRAPHIC_DATA], [GEOGRAPHIC_DATA]"
click at [233, 315] on body "6 options available. 0 options available. 10 options available. Insights Shipme…" at bounding box center [769, 392] width 1538 height 784
click at [226, 371] on div "Air" at bounding box center [229, 374] width 75 height 22
select select "Air"
click at [239, 387] on input "Destination *" at bounding box center [281, 383] width 142 height 12
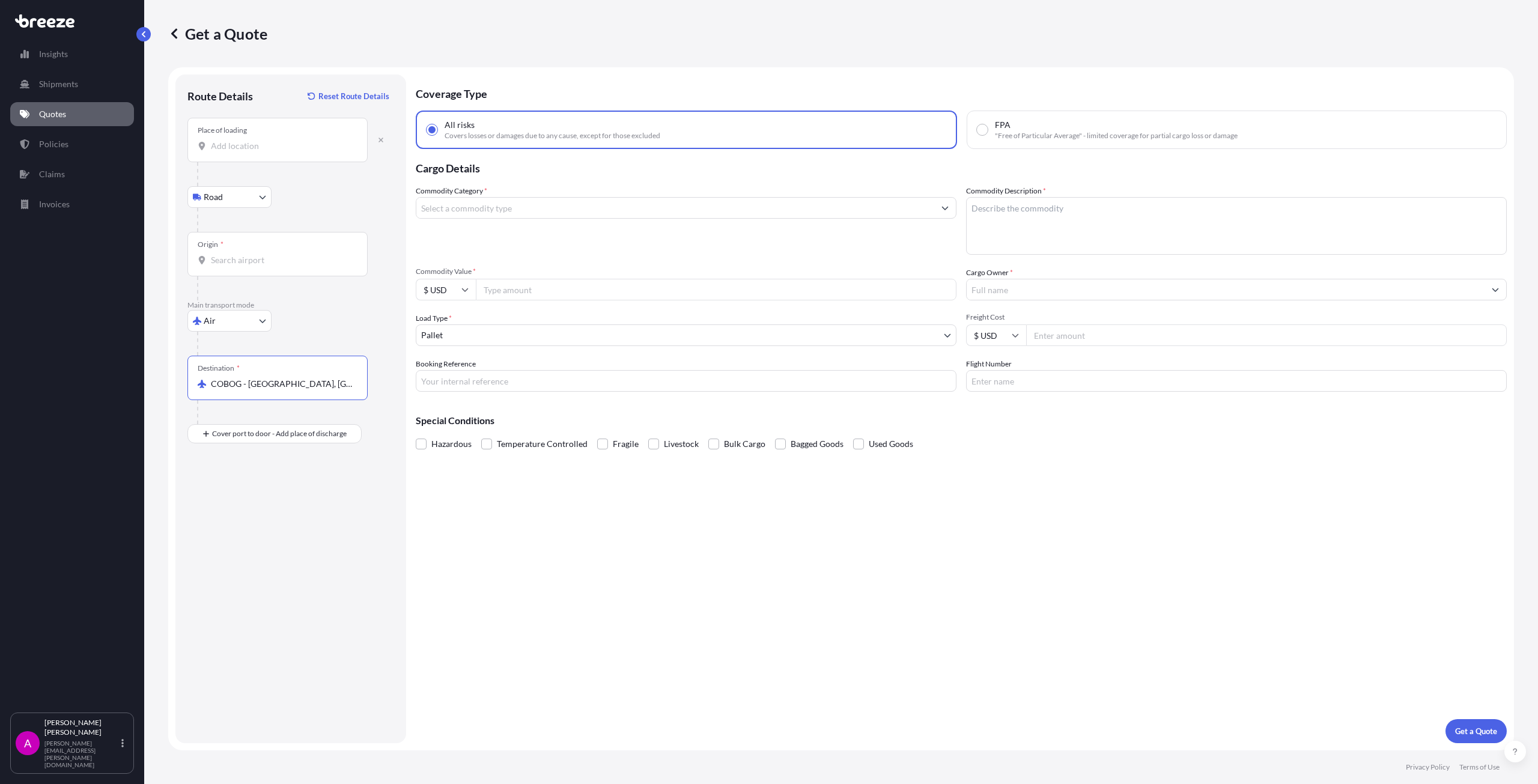
type input "COBOG - [GEOGRAPHIC_DATA], [GEOGRAPHIC_DATA]"
click at [482, 204] on input "Commodity Category *" at bounding box center [675, 208] width 518 height 22
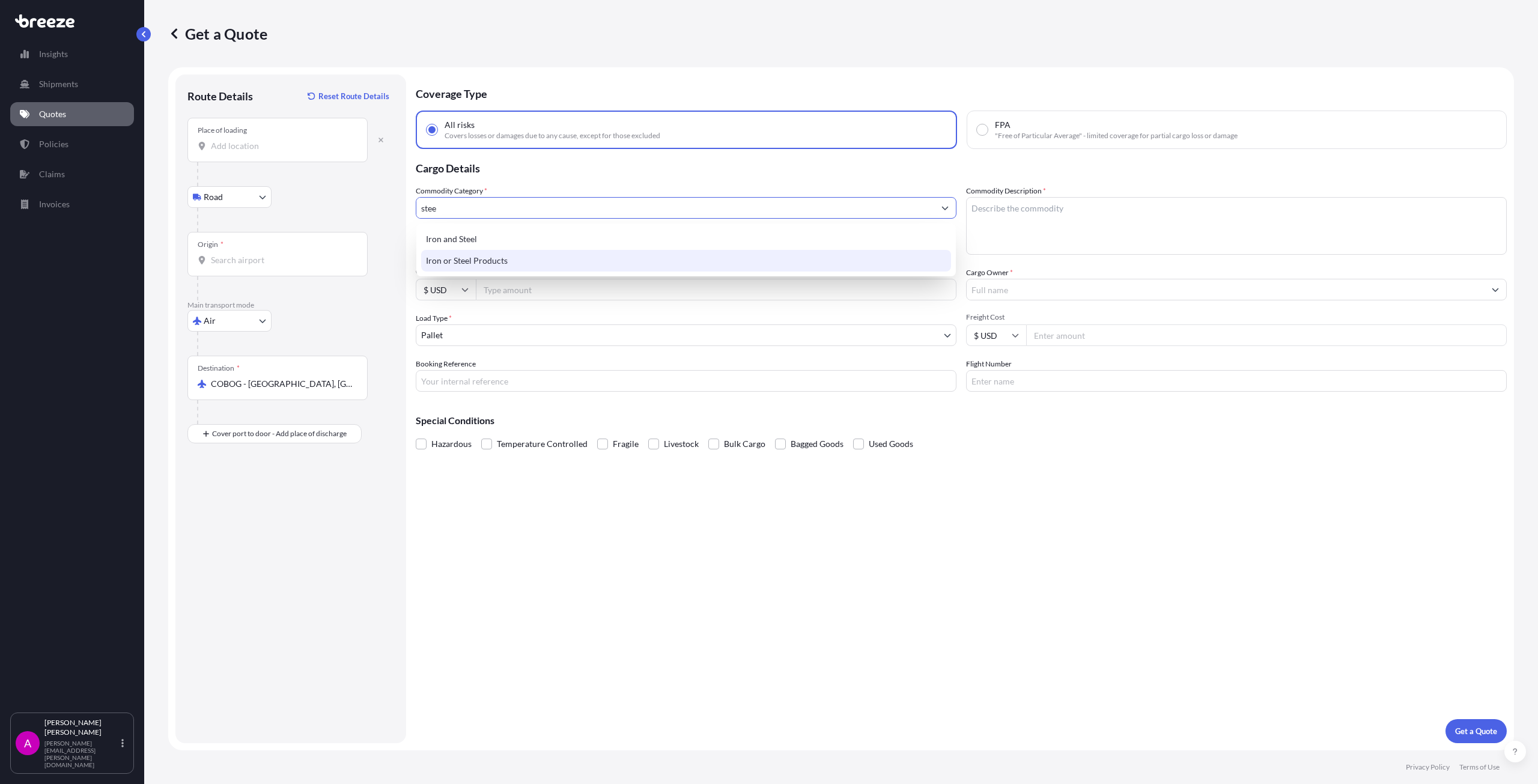
click at [496, 260] on div "Iron or Steel Products" at bounding box center [685, 260] width 529 height 22
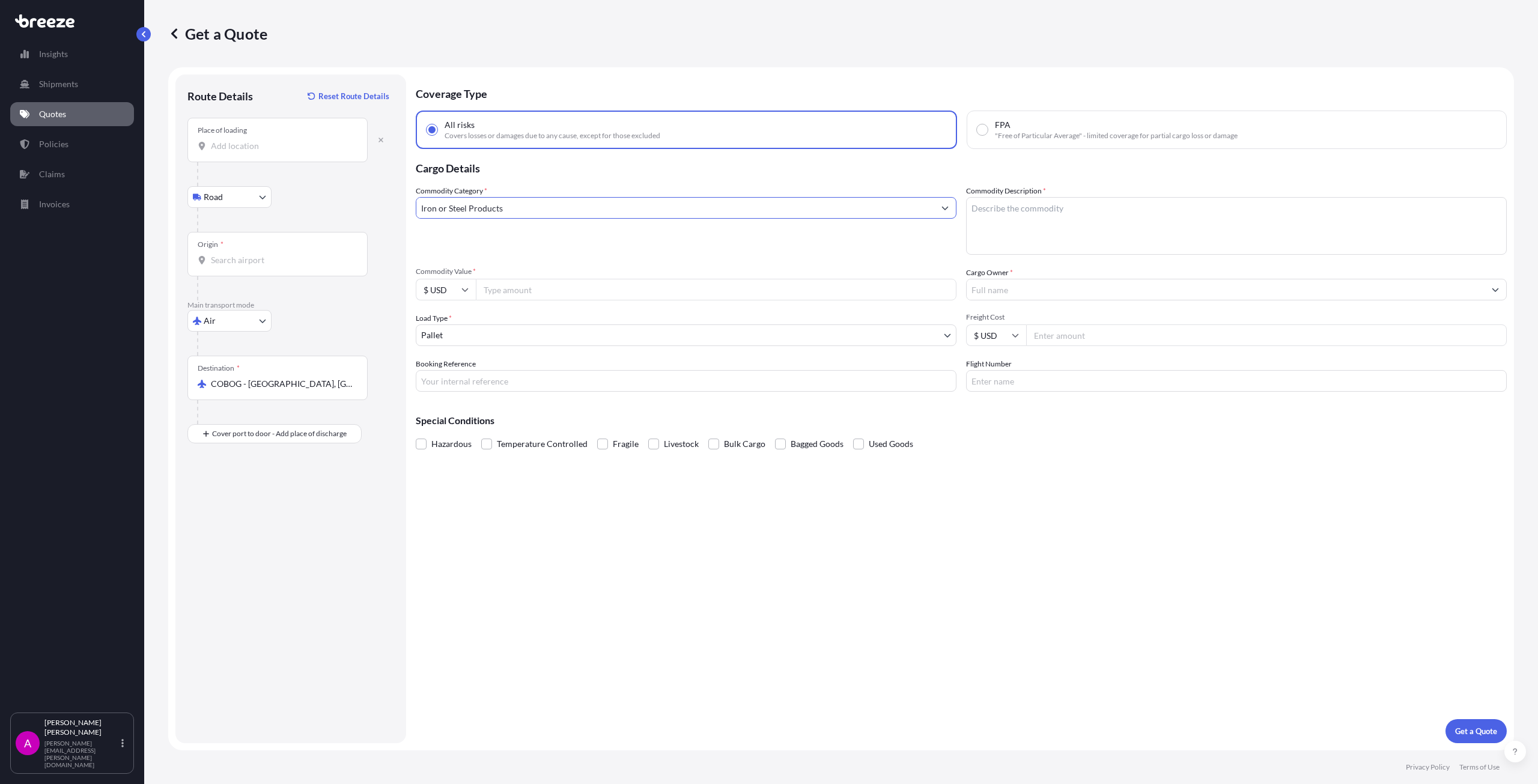
type input "Iron or Steel Products"
click at [1037, 221] on textarea "Commodity Description *" at bounding box center [1236, 225] width 541 height 58
type textarea "5 PALLETS STC STEEL FITTINGS."
click at [997, 286] on input "Cargo Owner *" at bounding box center [1225, 289] width 518 height 22
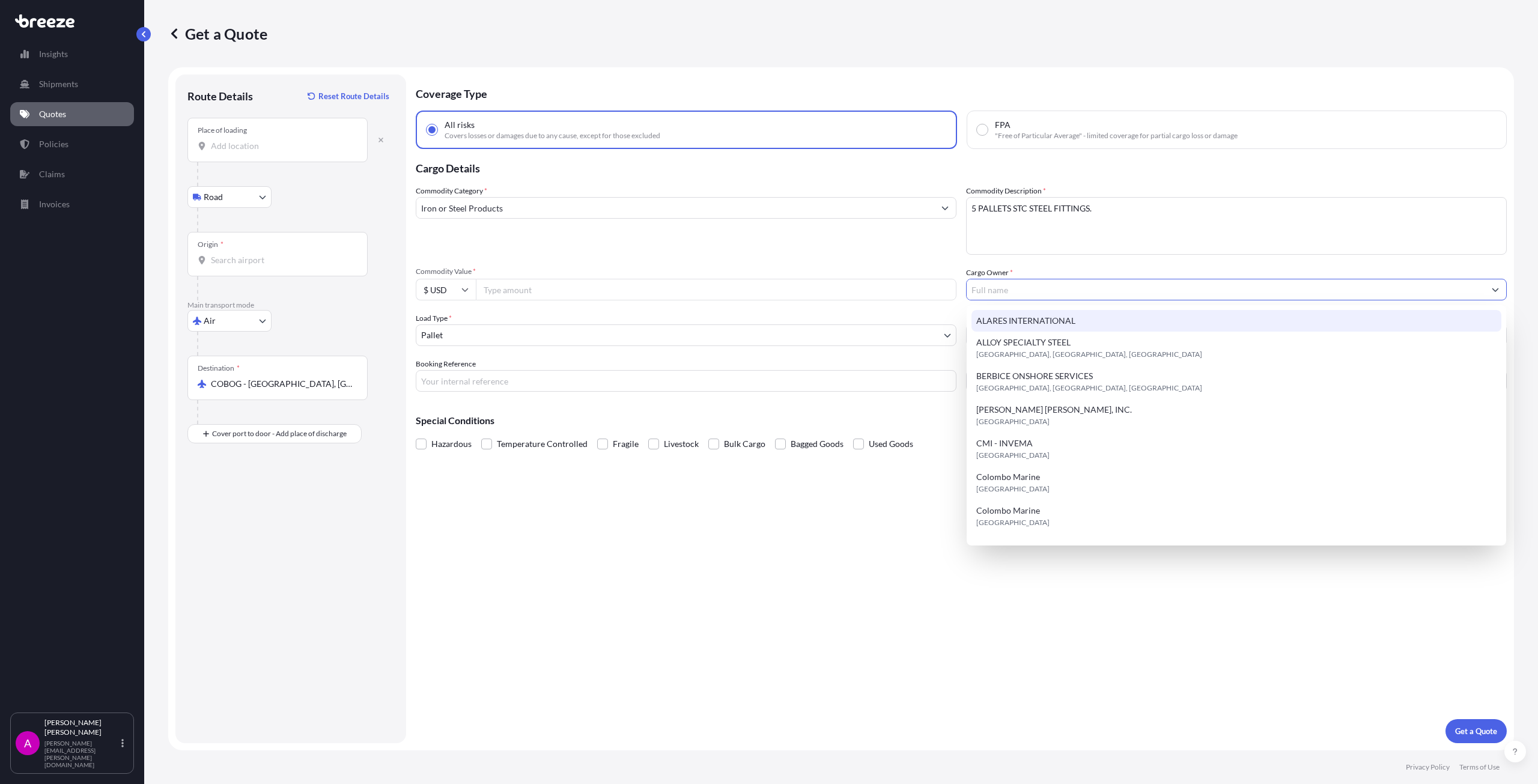
click at [1038, 320] on span "ALARES INTERNATIONAL" at bounding box center [1026, 321] width 99 height 12
type input "ALARES INTERNATIONAL"
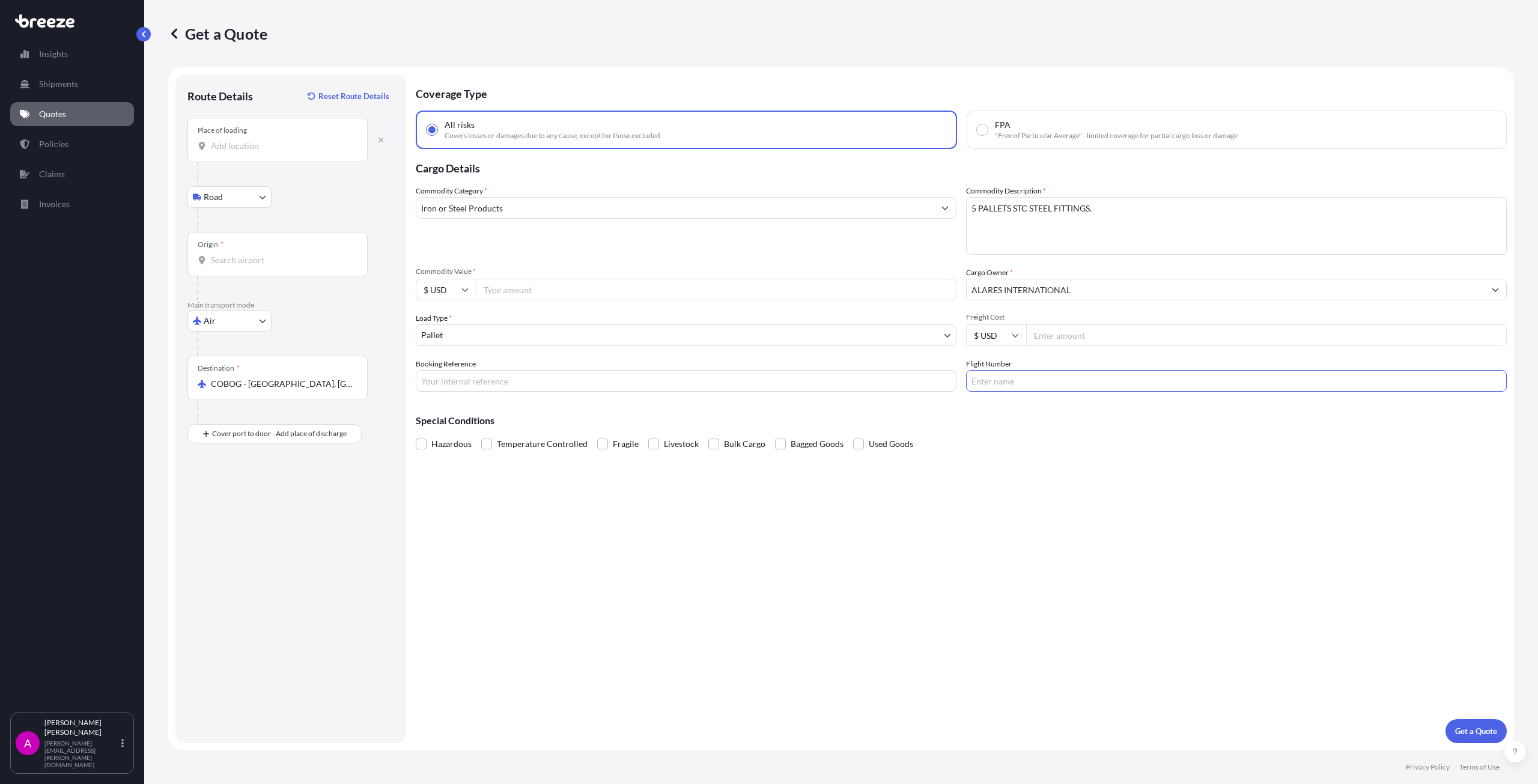
click at [1015, 385] on input "Flight Number" at bounding box center [1236, 380] width 541 height 22
click at [491, 295] on input "Commodity Value *" at bounding box center [715, 289] width 480 height 22
type input "83456.8"
click at [459, 387] on input "Booking Reference" at bounding box center [686, 380] width 541 height 22
type input "19595BB"
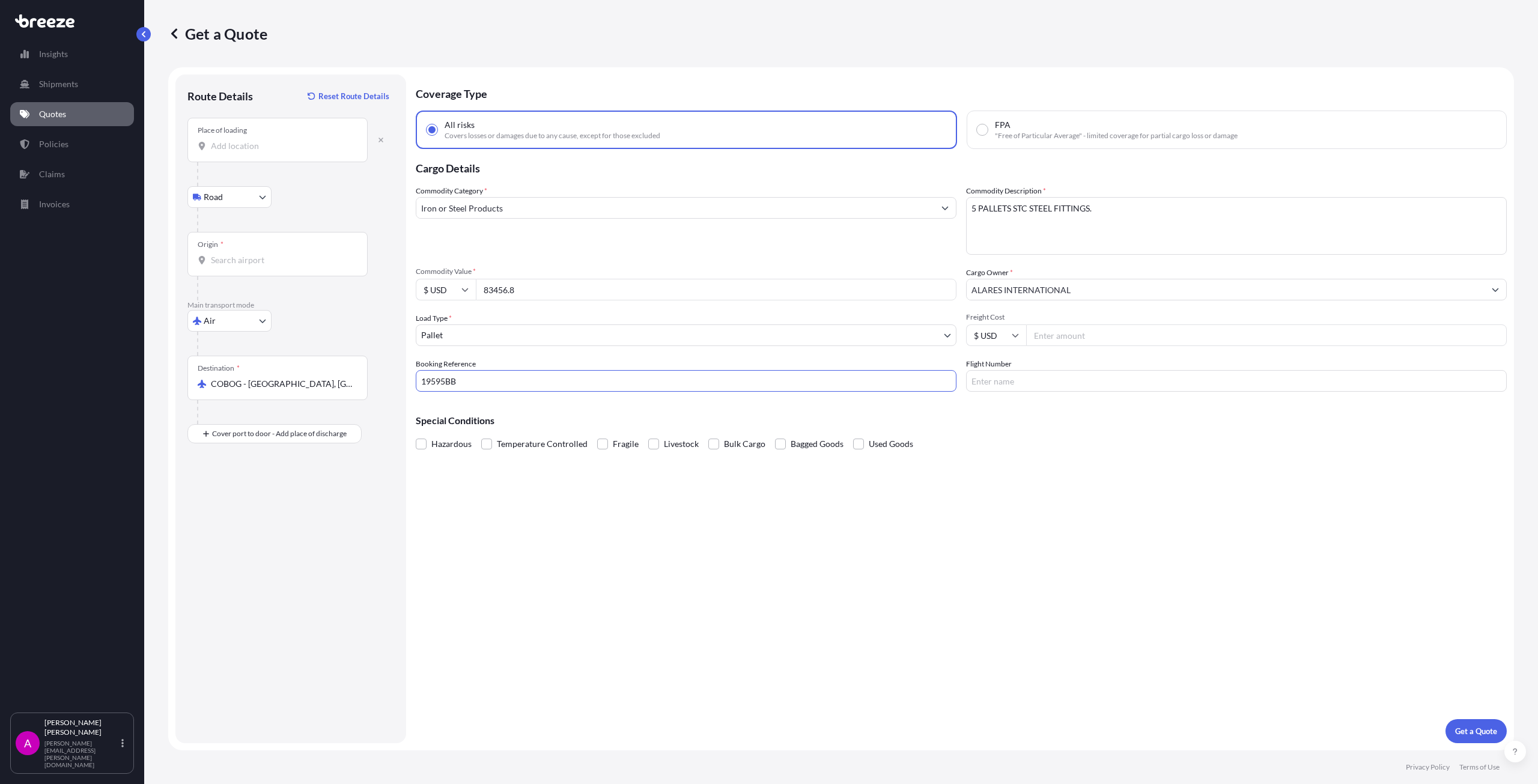
click at [1017, 386] on input "Flight Number" at bounding box center [1236, 380] width 541 height 22
click at [1028, 382] on input "Flight Number" at bounding box center [1236, 380] width 541 height 22
type input "QT4057"
click at [1103, 335] on input "Freight Cost" at bounding box center [1265, 335] width 480 height 22
click at [1082, 338] on input "Freight Cost" at bounding box center [1265, 335] width 480 height 22
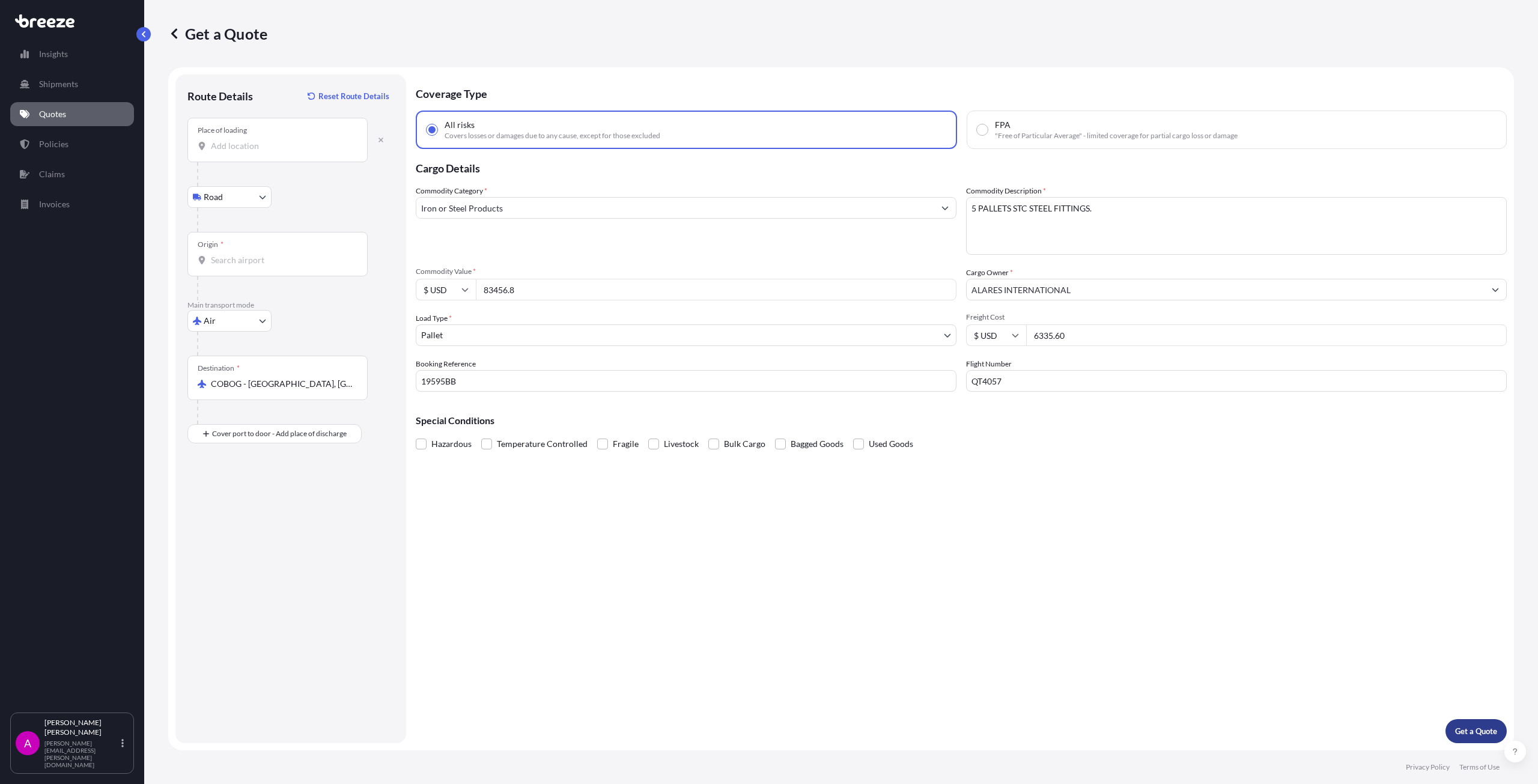
type input "6335.60"
click at [1480, 729] on p "Get a Quote" at bounding box center [1476, 730] width 42 height 12
click at [249, 143] on input "Place of loading Please select a place of loading" at bounding box center [281, 145] width 142 height 12
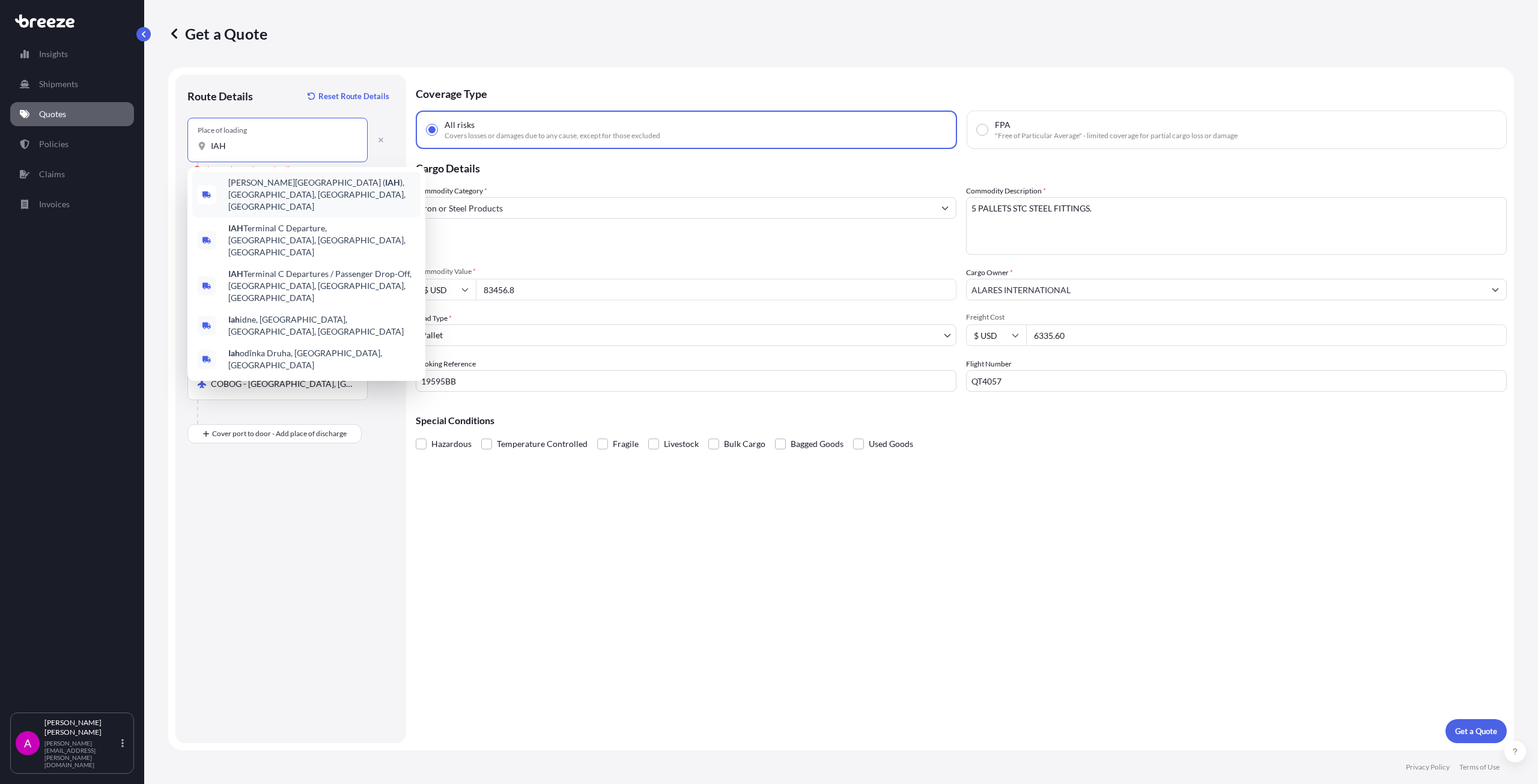
click at [311, 179] on span "[PERSON_NAME][GEOGRAPHIC_DATA] ( [GEOGRAPHIC_DATA] ), [GEOGRAPHIC_DATA], [GEOGR…" at bounding box center [322, 194] width 188 height 36
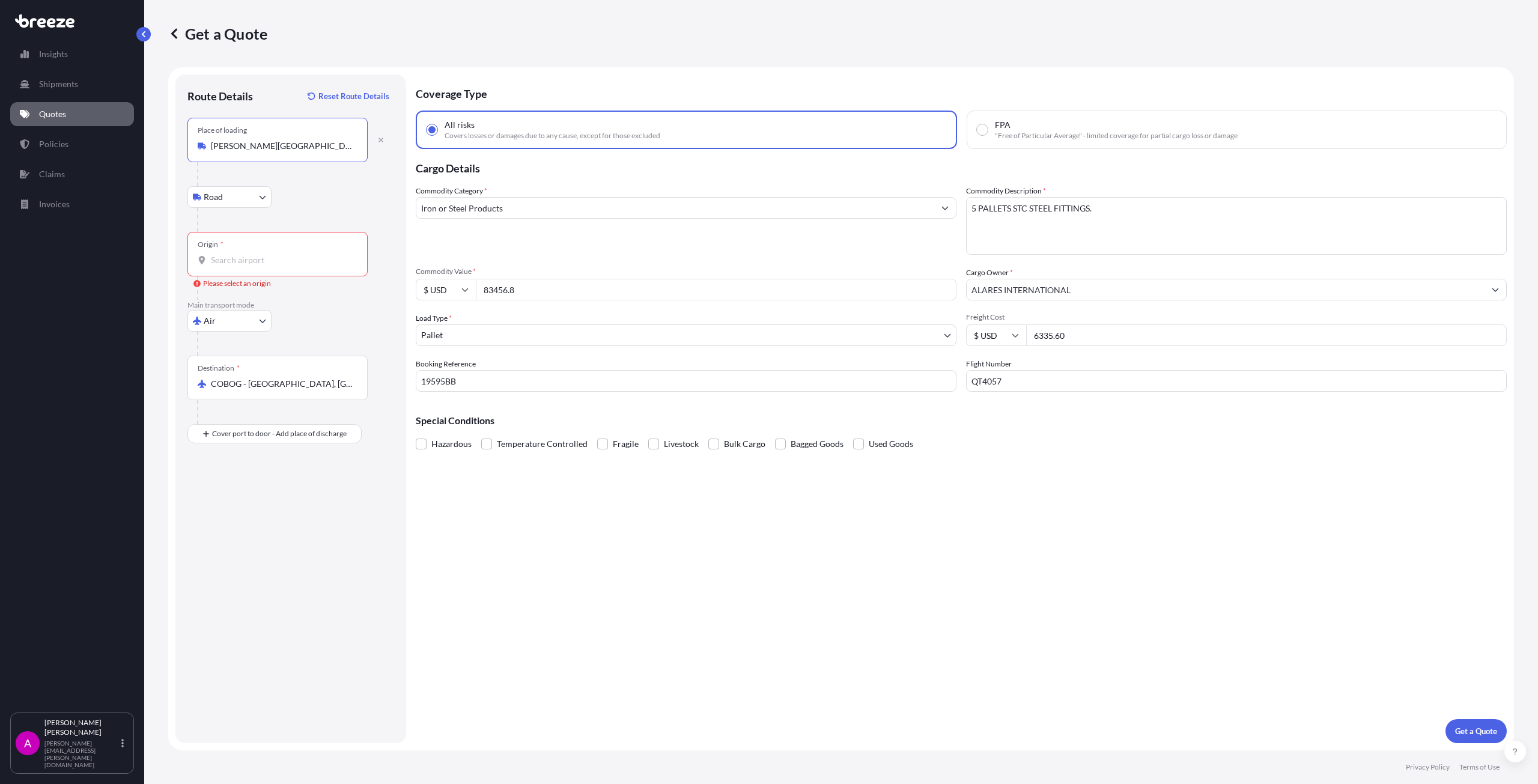
type input "[PERSON_NAME][GEOGRAPHIC_DATA] ([GEOGRAPHIC_DATA]), [GEOGRAPHIC_DATA], [GEOGRAP…"
click at [258, 254] on input "Origin * Please select an origin" at bounding box center [281, 259] width 142 height 12
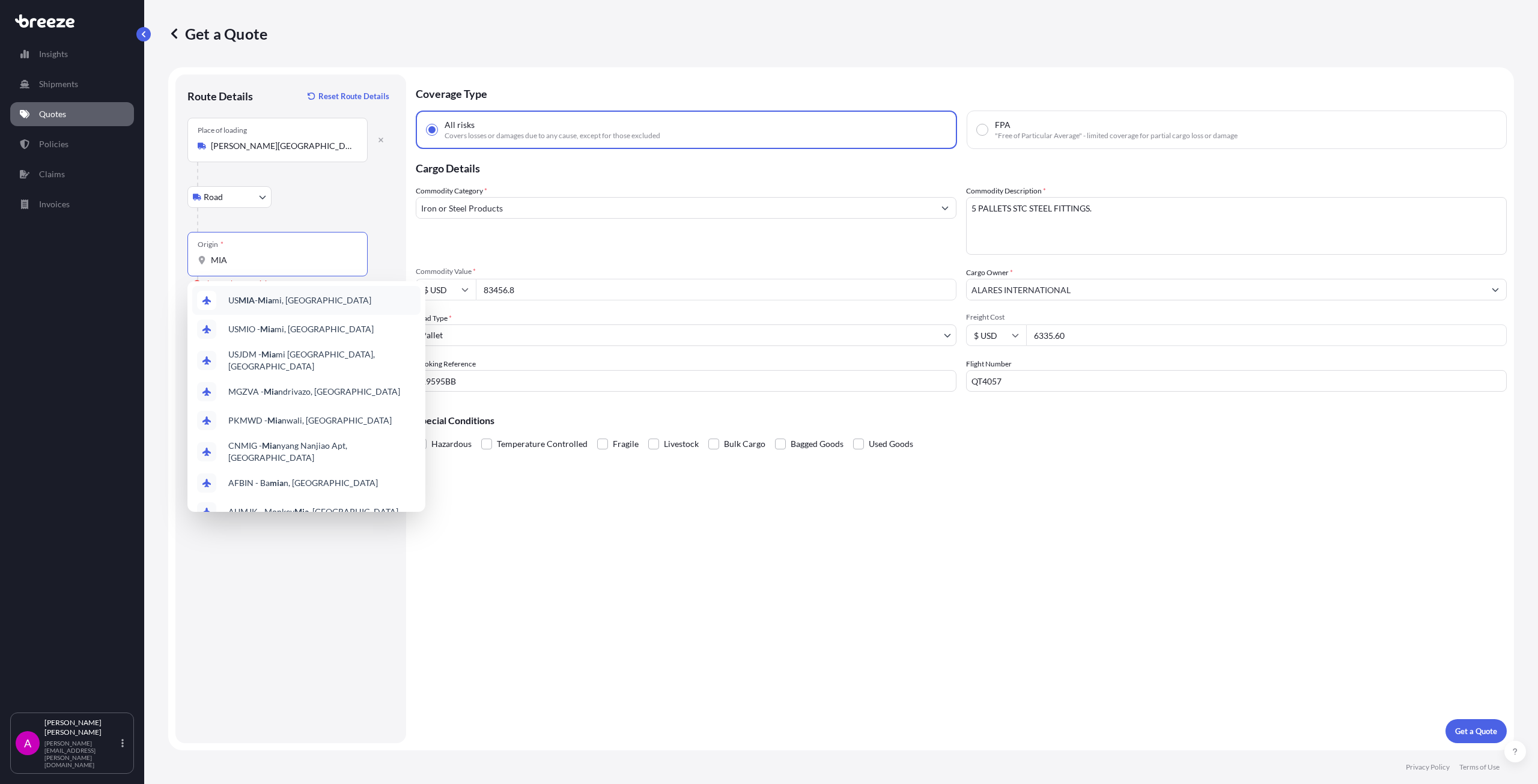
click at [306, 301] on span "US MIA - Mia mi, [GEOGRAPHIC_DATA]" at bounding box center [300, 300] width 143 height 12
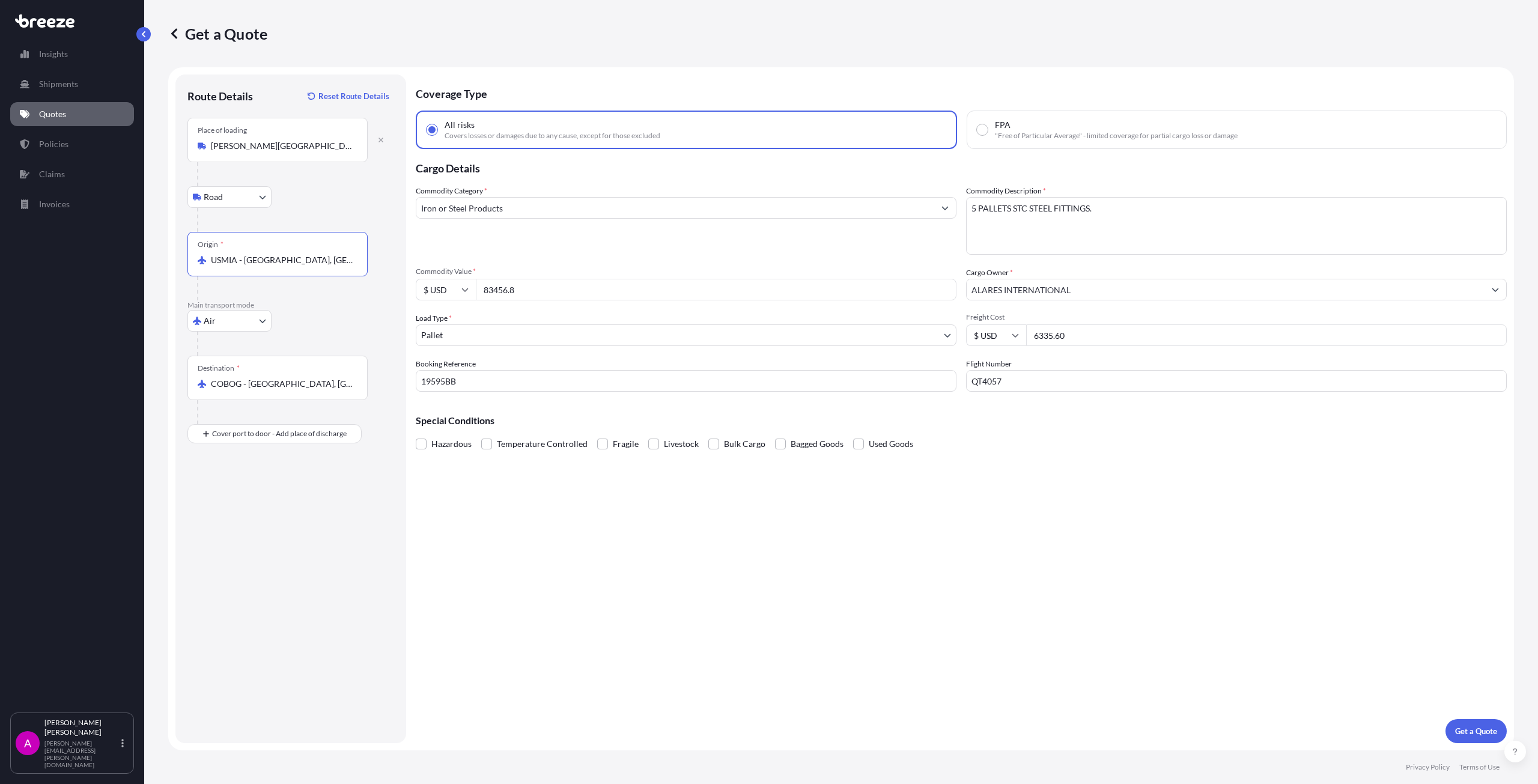
type input "USMIA - [GEOGRAPHIC_DATA], [GEOGRAPHIC_DATA]"
click at [533, 522] on div "Coverage Type All risks Covers losses or damages due to any cause, except for t…" at bounding box center [961, 409] width 1091 height 669
click at [1472, 730] on p "Get a Quote" at bounding box center [1476, 730] width 42 height 12
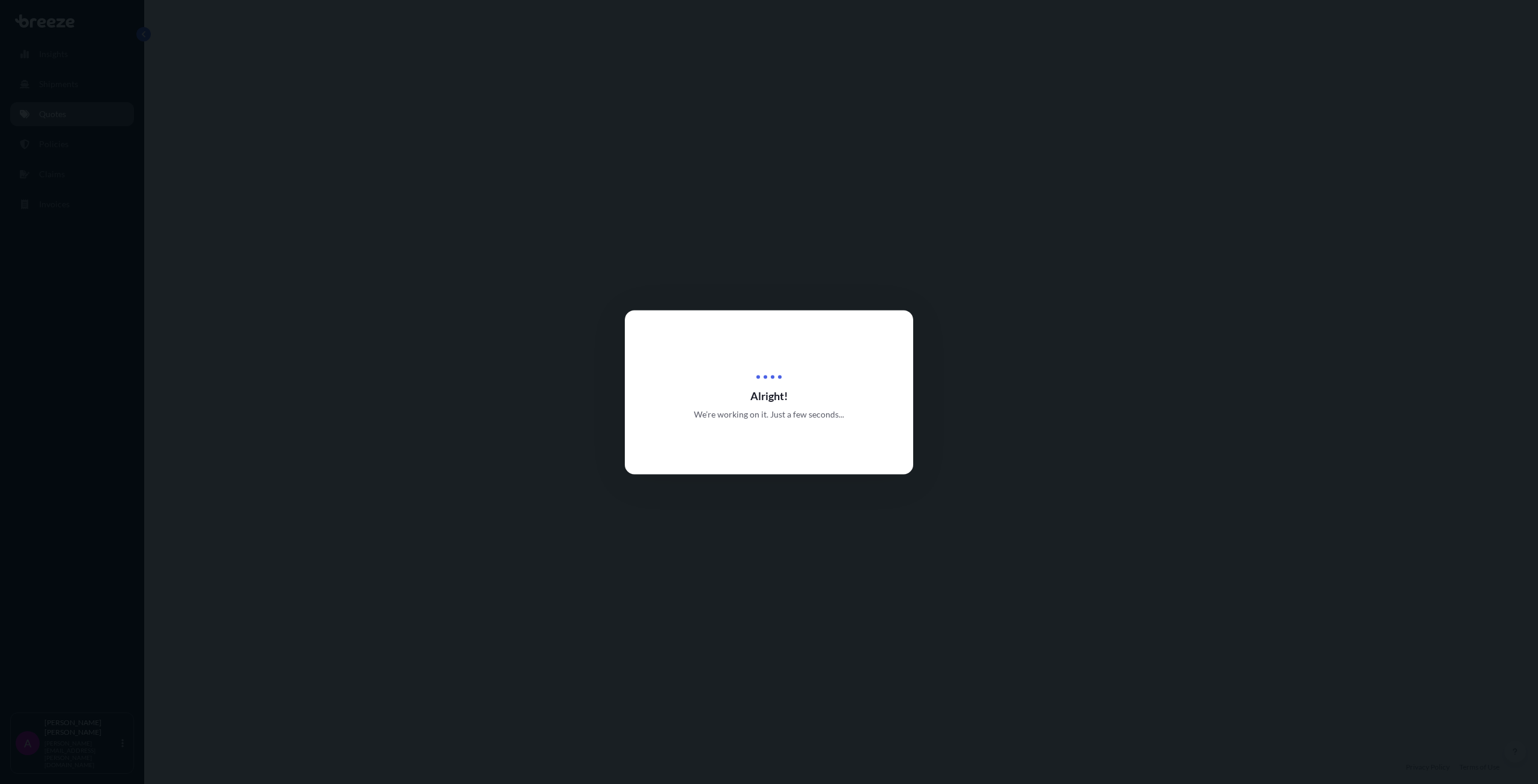
scroll to position [390, 0]
select select "Road"
select select "Air"
select select "1"
